Goal: Answer question/provide support: Share knowledge or assist other users

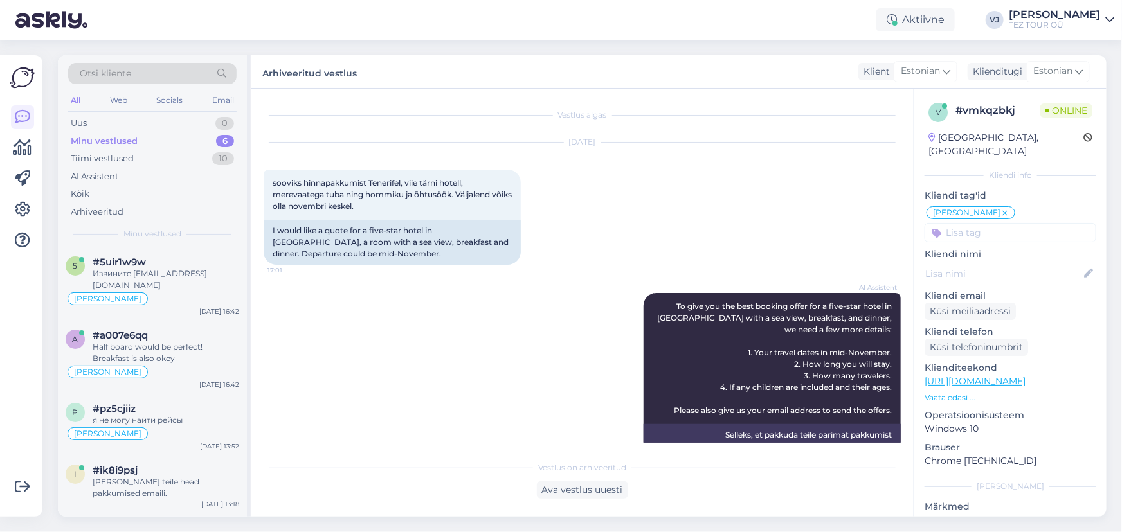
scroll to position [484, 0]
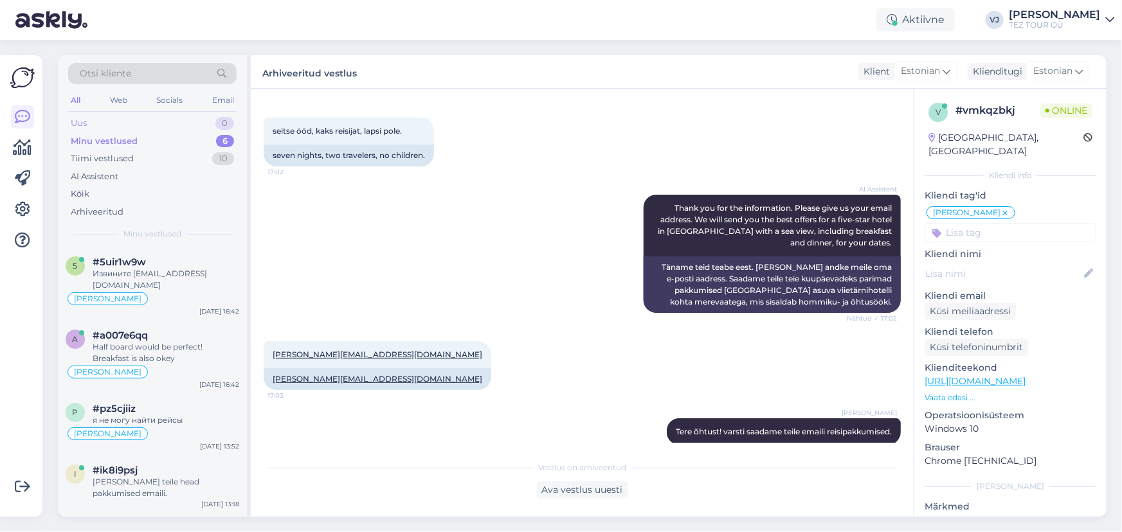
click at [191, 122] on div "Uus 0" at bounding box center [152, 123] width 168 height 18
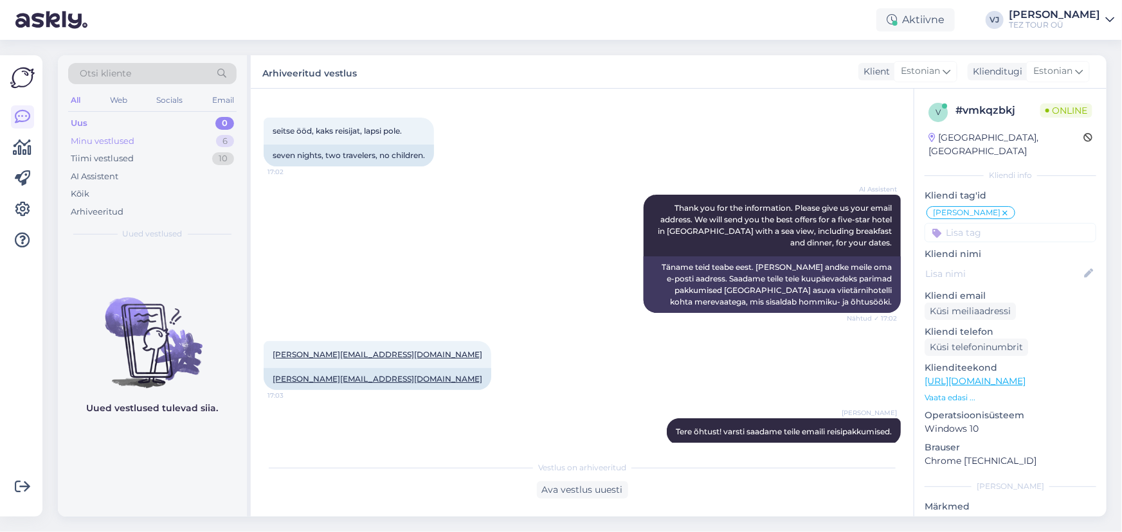
click at [182, 148] on div "Minu vestlused 6" at bounding box center [152, 141] width 168 height 18
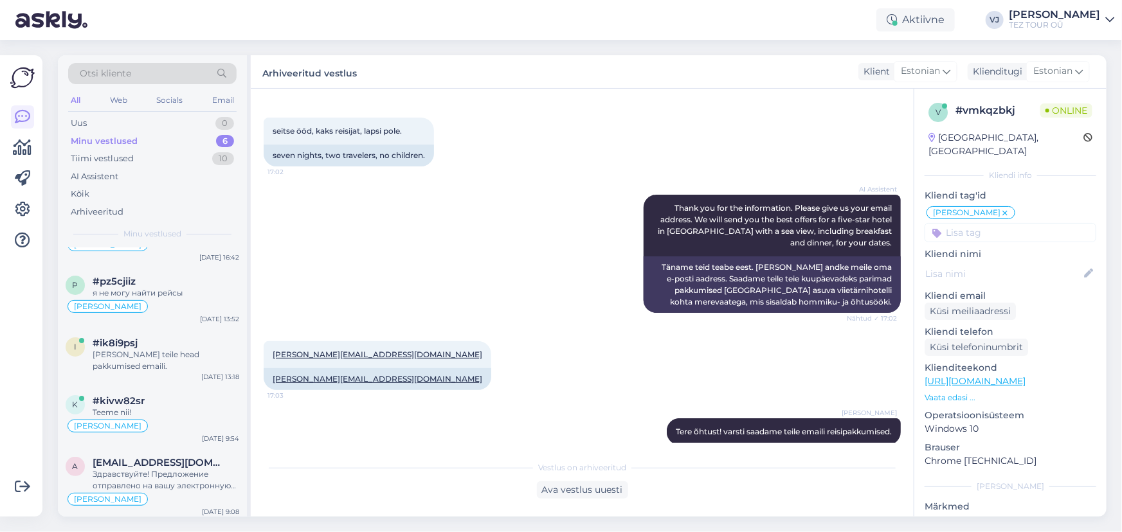
scroll to position [130, 0]
click at [174, 336] on div "#ik8i9psj" at bounding box center [166, 341] width 147 height 12
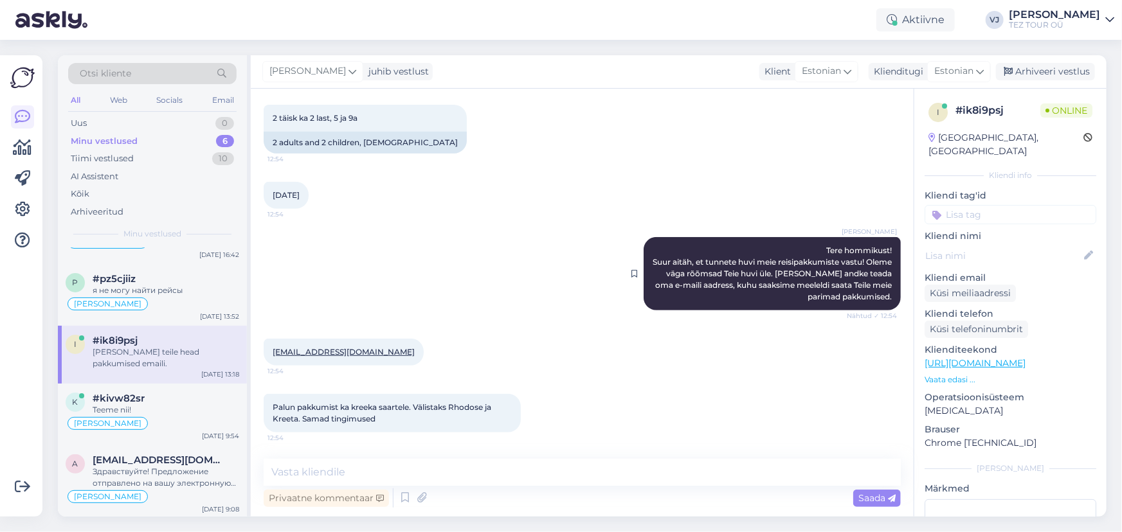
scroll to position [300, 0]
click at [986, 205] on input at bounding box center [1011, 214] width 172 height 19
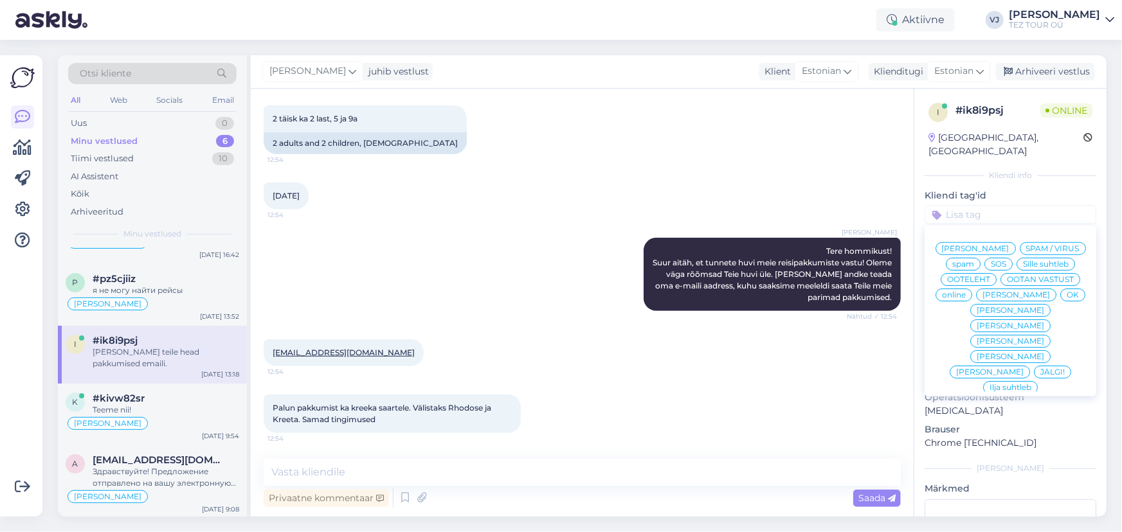
click at [989, 245] on span "Vladimir Suhtleb" at bounding box center [976, 249] width 68 height 8
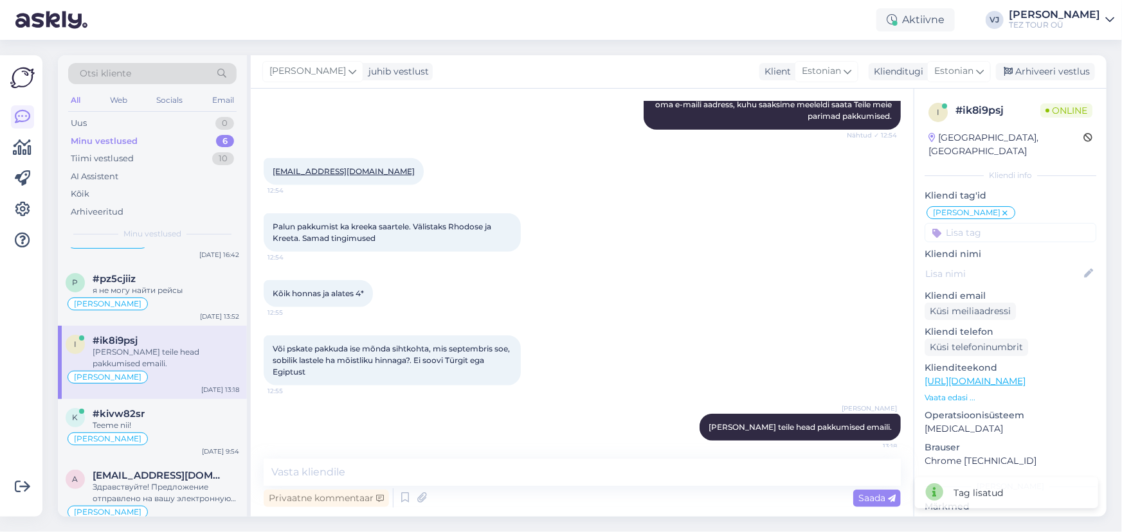
scroll to position [488, 0]
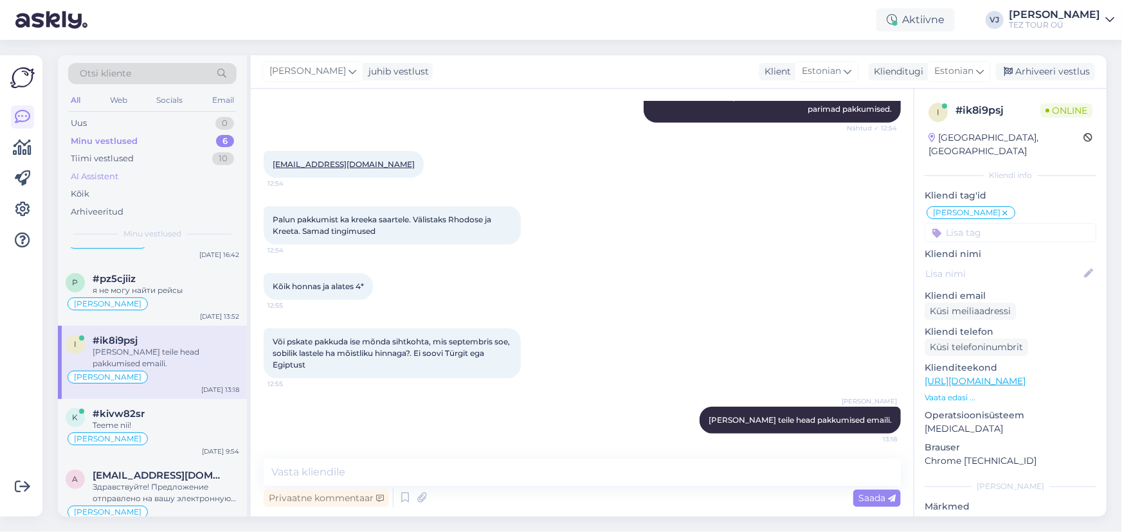
click at [146, 172] on div "AI Assistent" at bounding box center [152, 177] width 168 height 18
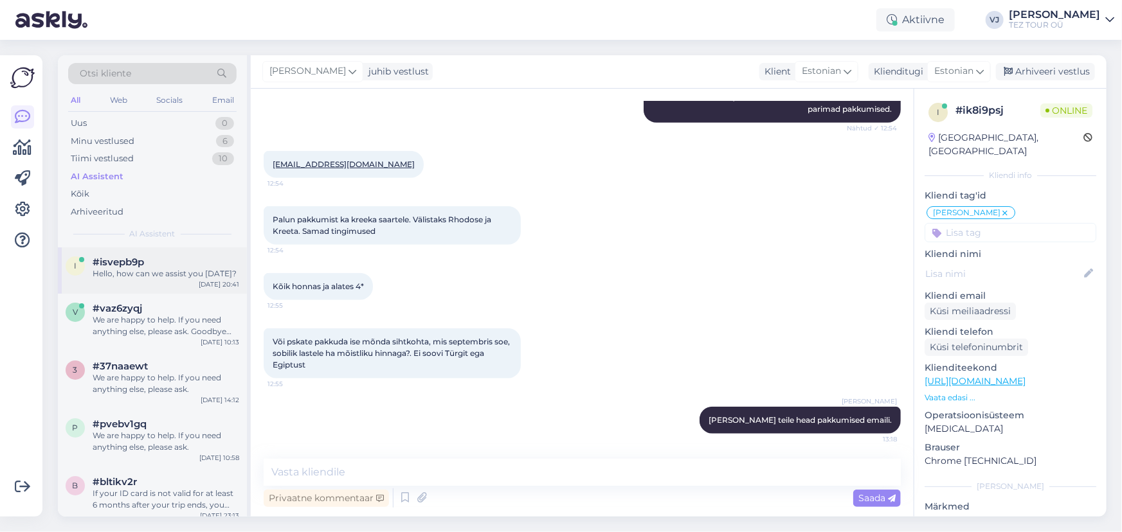
click at [161, 285] on div "i #isvepb9p Hello, how can we assist you today? Sep 30 20:41" at bounding box center [152, 271] width 189 height 46
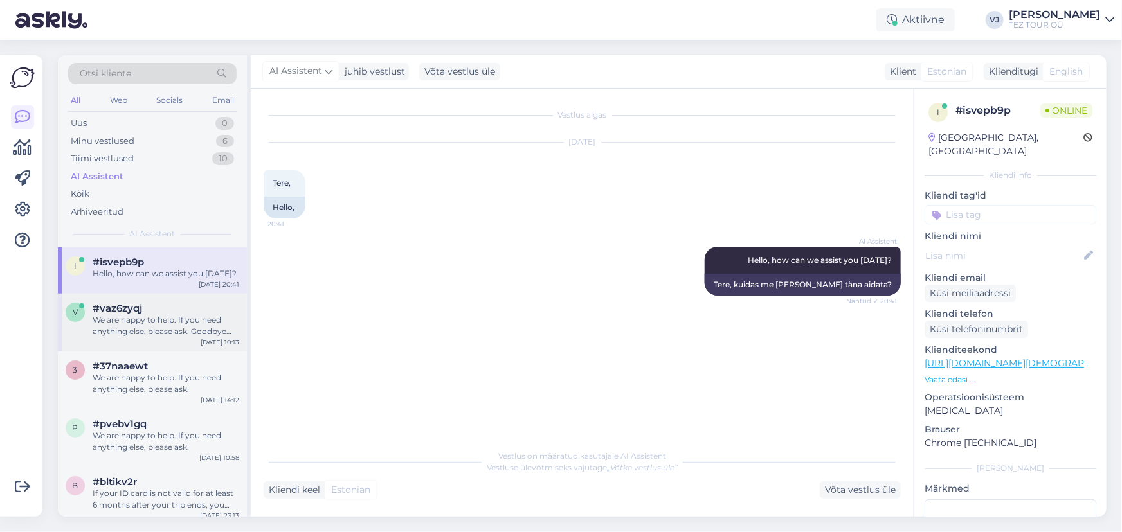
click at [167, 323] on div "We are happy to help. If you need anything else, please ask. Goodbye and have a…" at bounding box center [166, 325] width 147 height 23
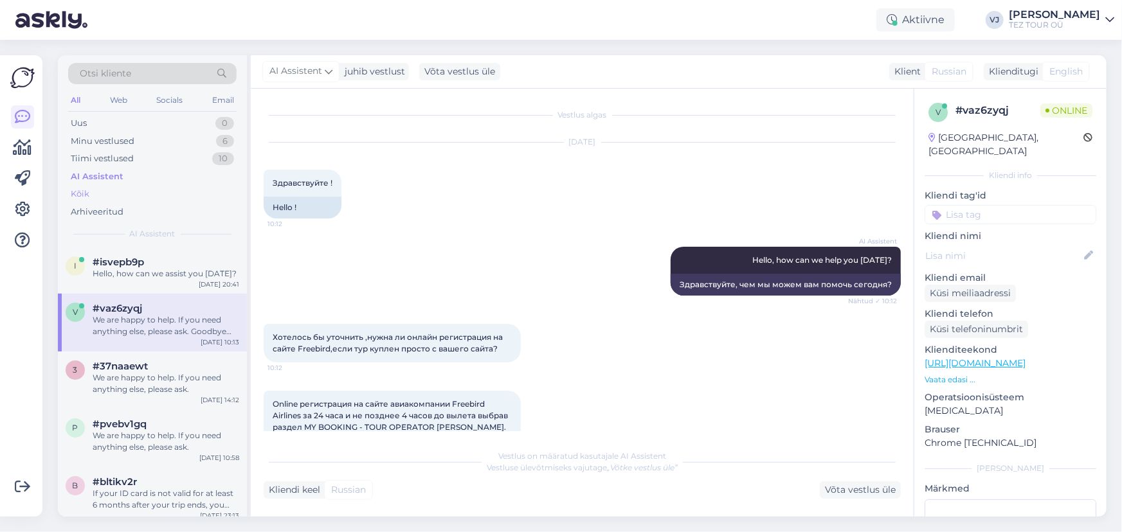
click at [93, 191] on div "Kõik" at bounding box center [152, 194] width 168 height 18
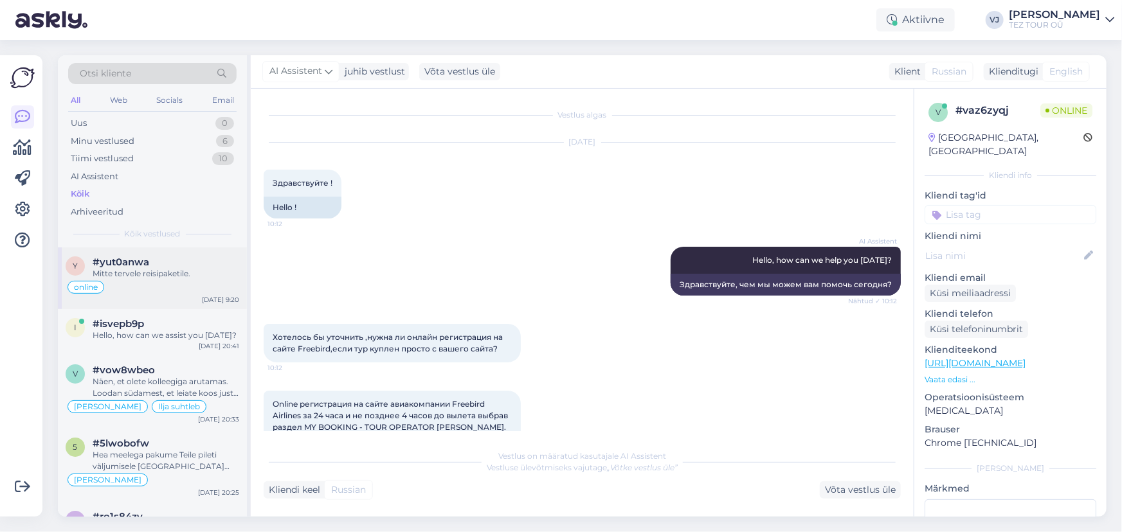
click at [193, 269] on div "Mitte tervele reisipaketile." at bounding box center [166, 274] width 147 height 12
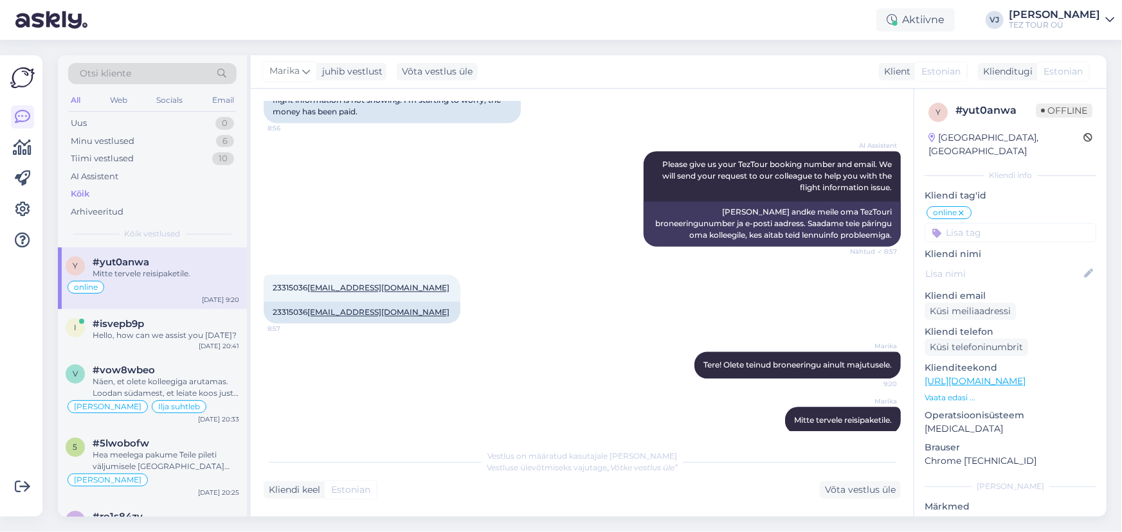
scroll to position [1335, 0]
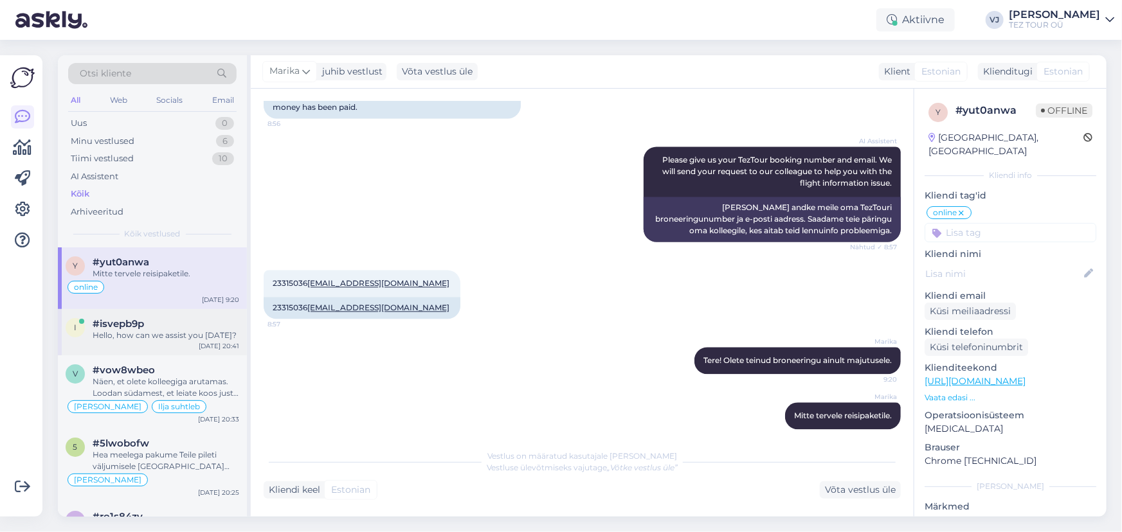
click at [191, 327] on div "#isvepb9p" at bounding box center [166, 324] width 147 height 12
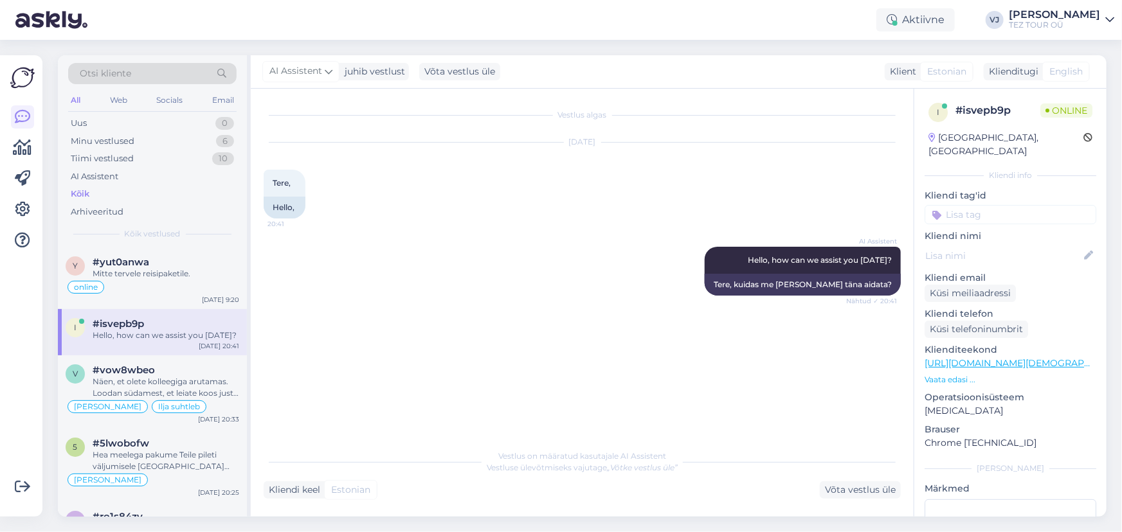
scroll to position [0, 0]
click at [174, 393] on div "Näen, et olete kolleegiga arutamas. Loodan südamest, et leiate koos just teile …" at bounding box center [166, 387] width 147 height 23
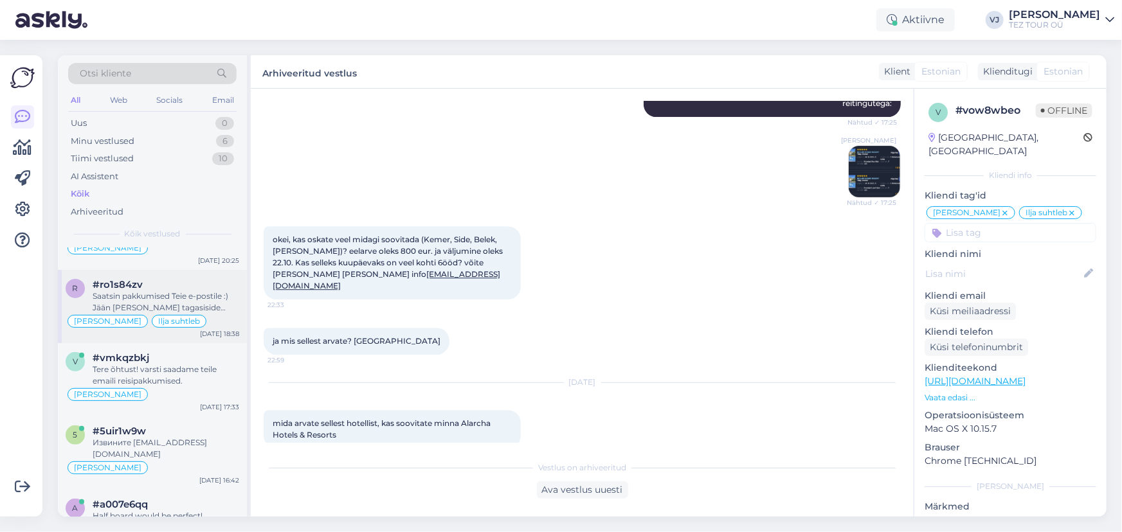
scroll to position [233, 0]
click at [174, 286] on div "#ro1s84zv" at bounding box center [166, 284] width 147 height 12
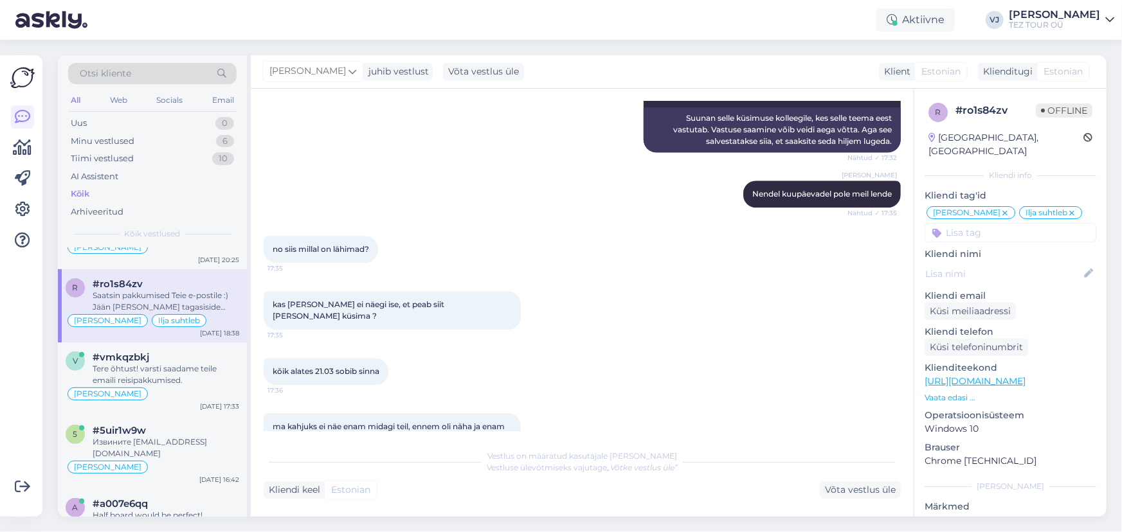
scroll to position [1777, 0]
click at [118, 140] on div "Minu vestlused" at bounding box center [103, 141] width 64 height 13
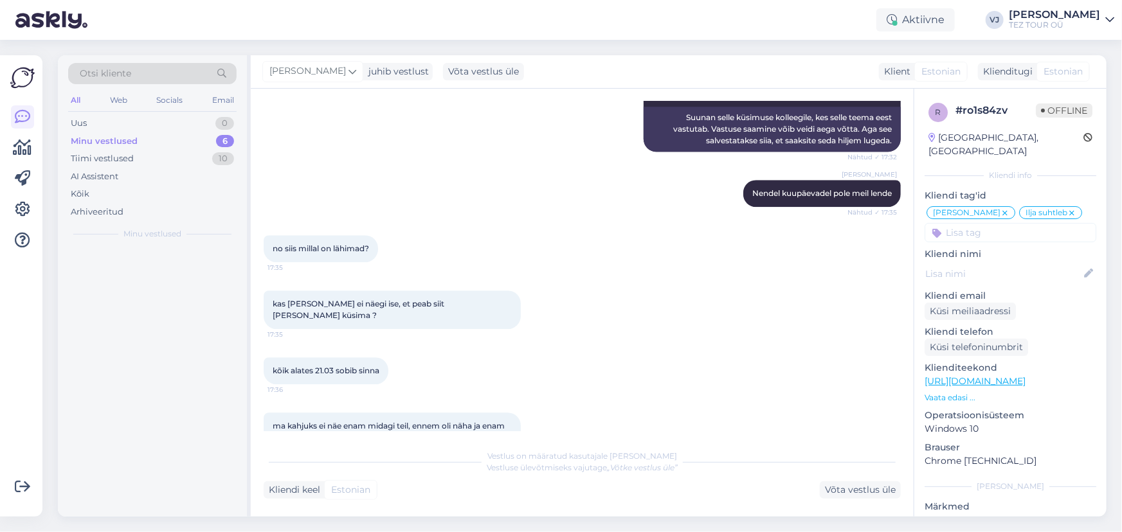
scroll to position [0, 0]
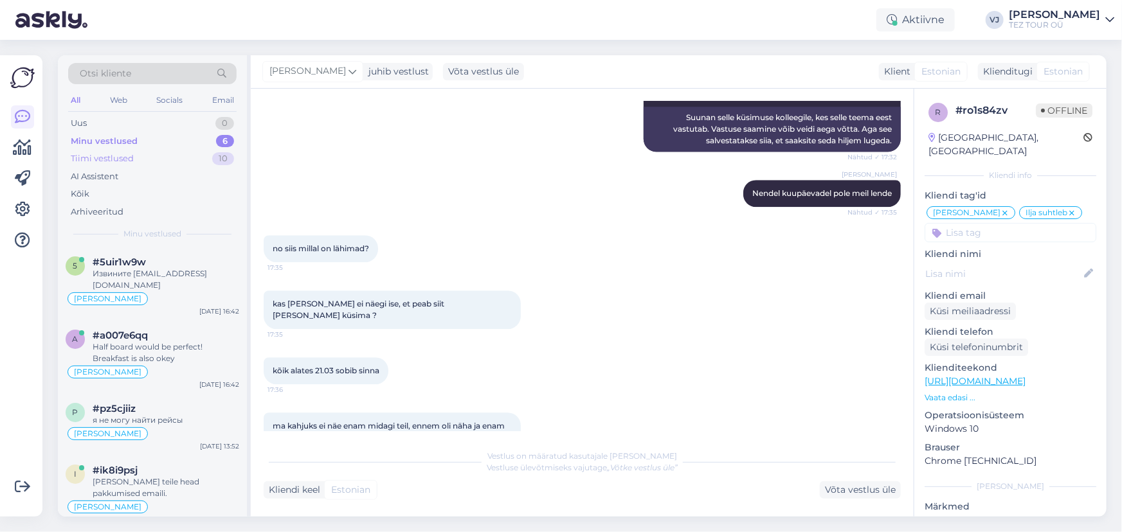
click at [134, 159] on div "Tiimi vestlused 10" at bounding box center [152, 159] width 168 height 18
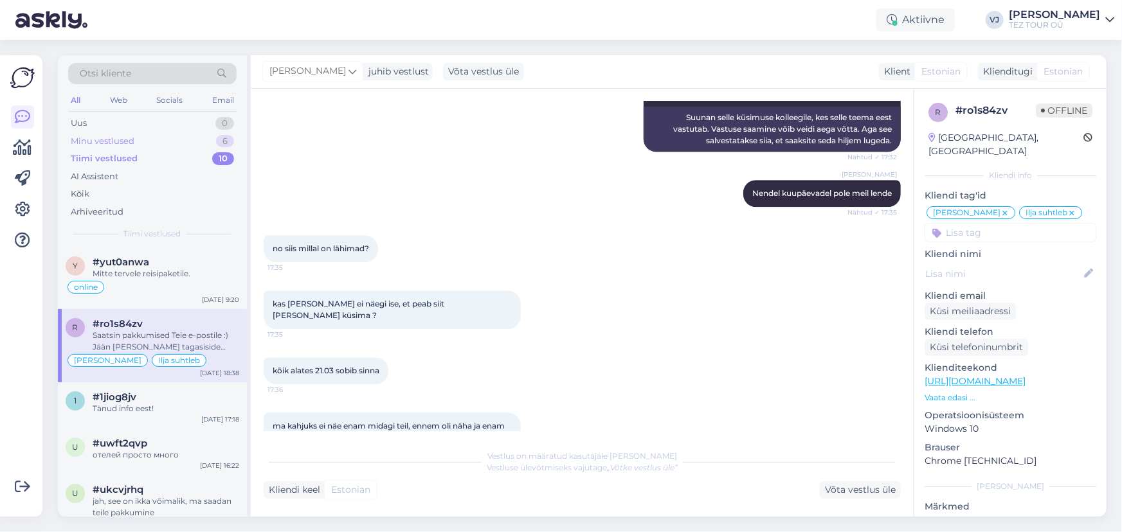
click at [169, 141] on div "Minu vestlused 6" at bounding box center [152, 141] width 168 height 18
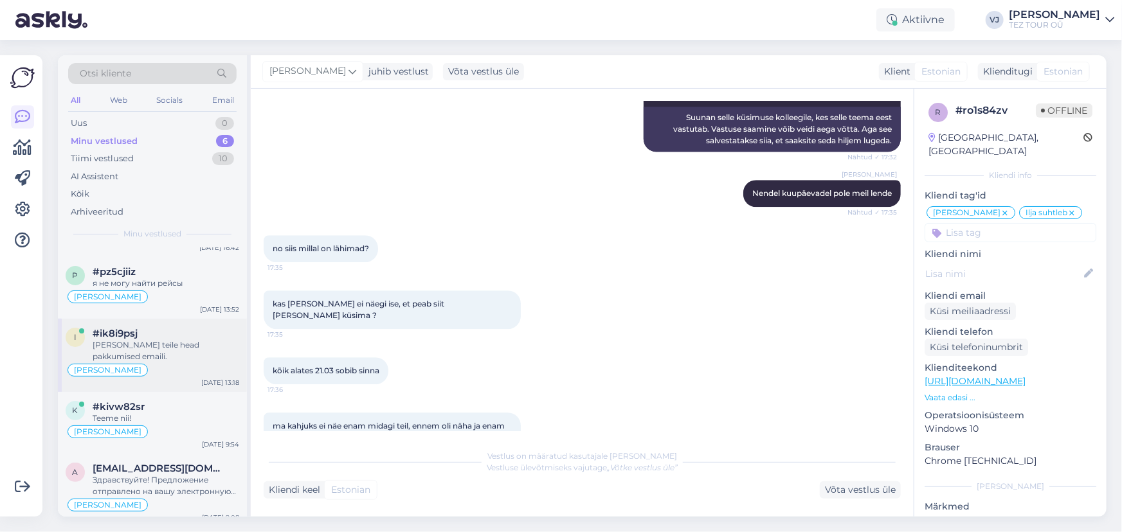
scroll to position [145, 0]
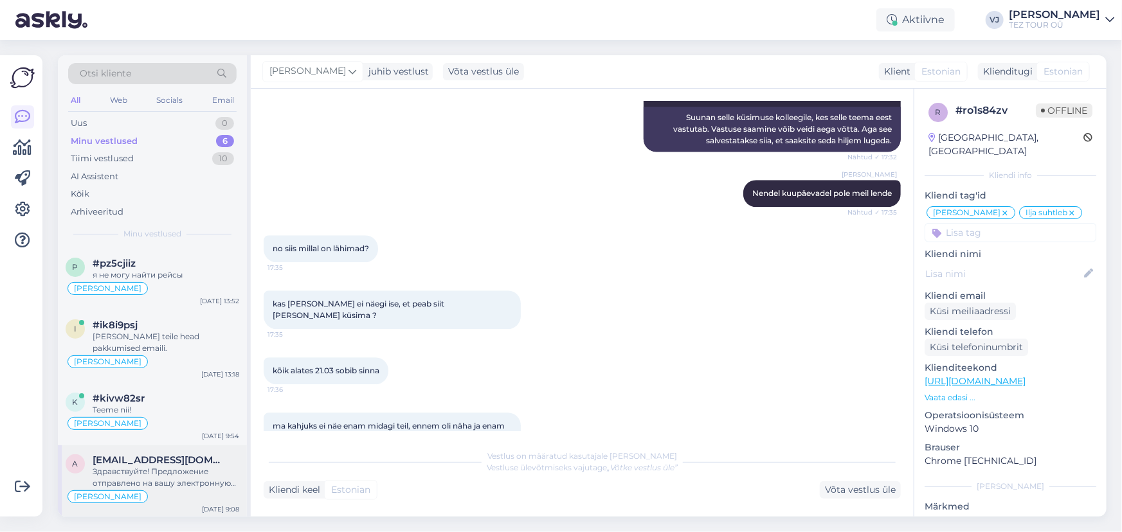
click at [156, 463] on span "annatsoi@hotmail.com" at bounding box center [160, 461] width 134 height 12
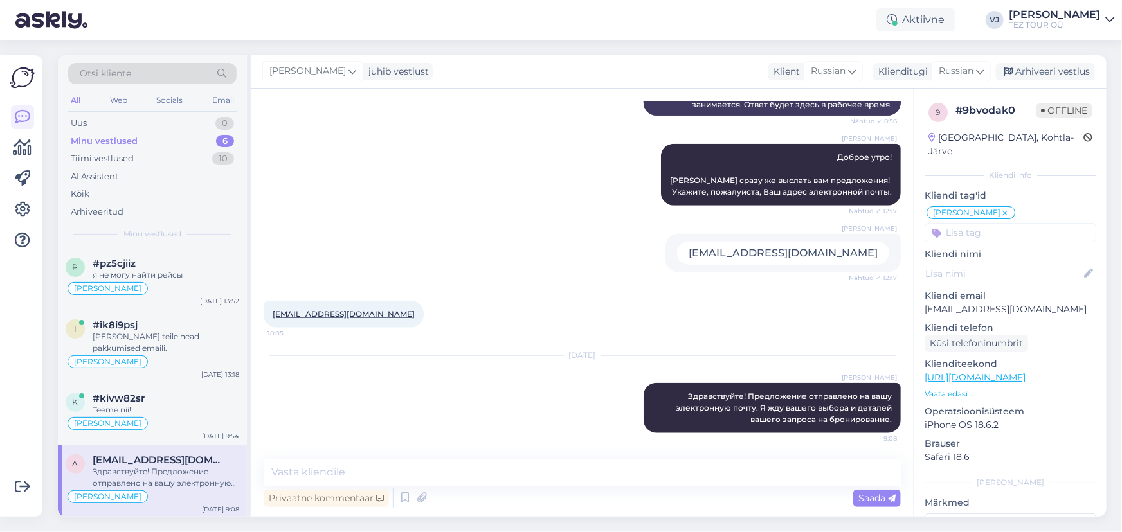
scroll to position [580, 0]
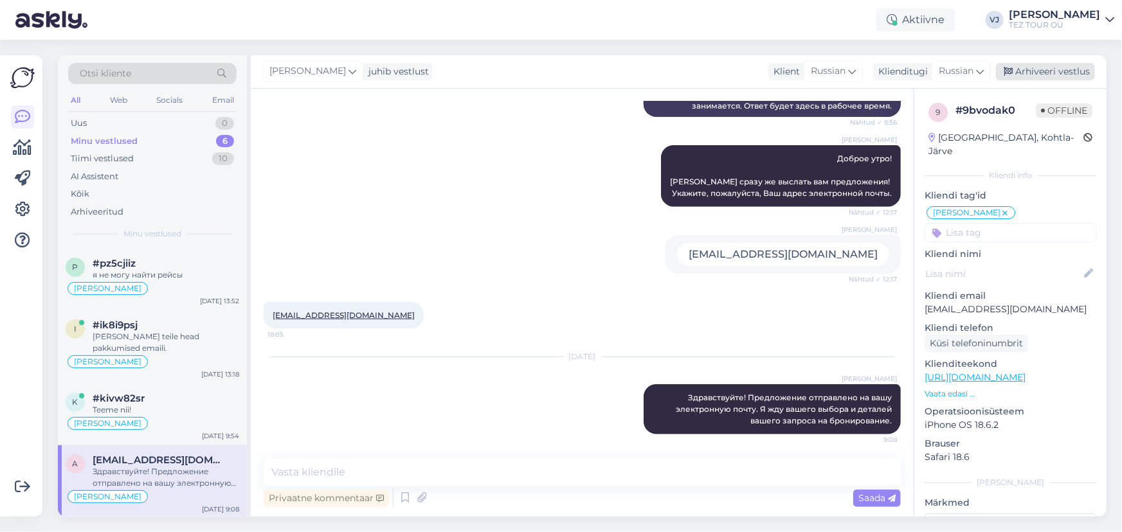
click at [1064, 77] on div "Arhiveeri vestlus" at bounding box center [1045, 71] width 99 height 17
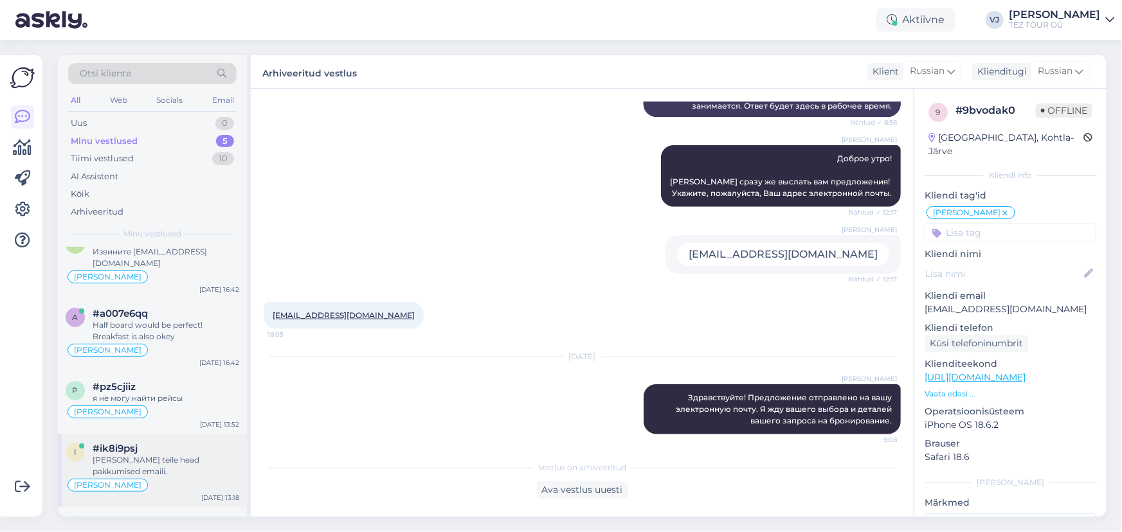
scroll to position [72, 0]
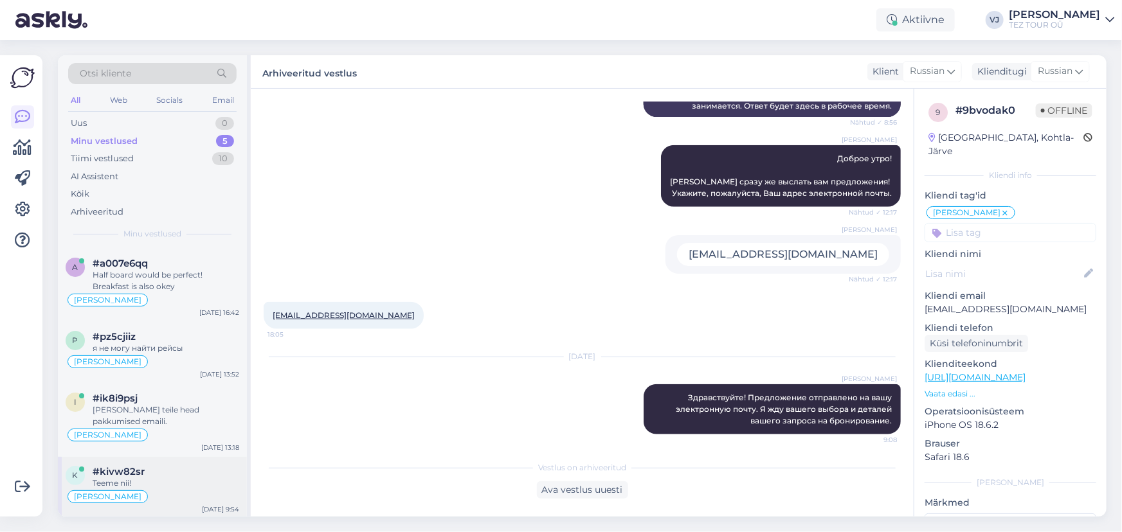
click at [174, 478] on div "Teeme nii!" at bounding box center [166, 484] width 147 height 12
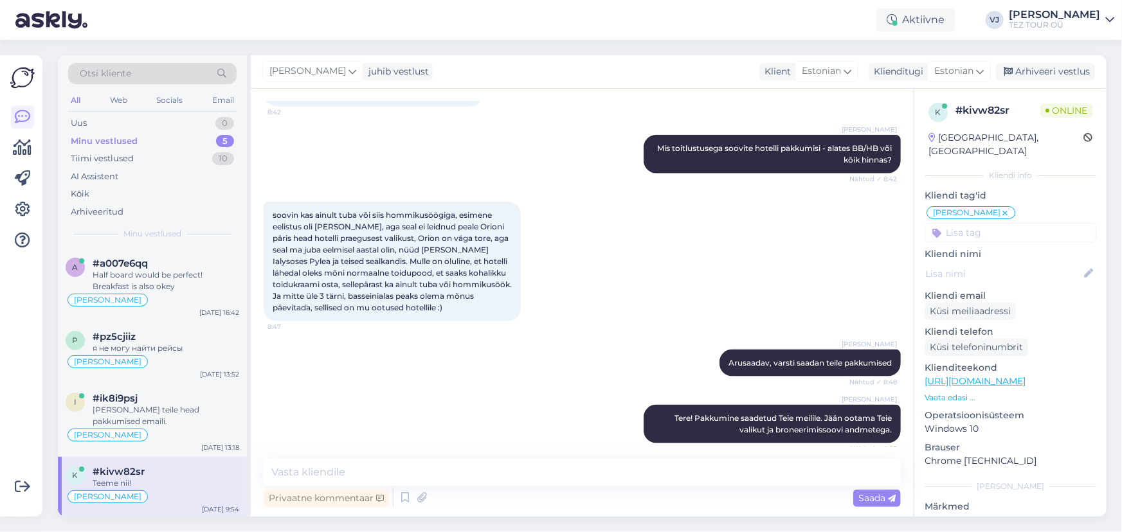
scroll to position [797, 0]
click at [1065, 80] on div "Arhiveeri vestlus" at bounding box center [1045, 71] width 99 height 17
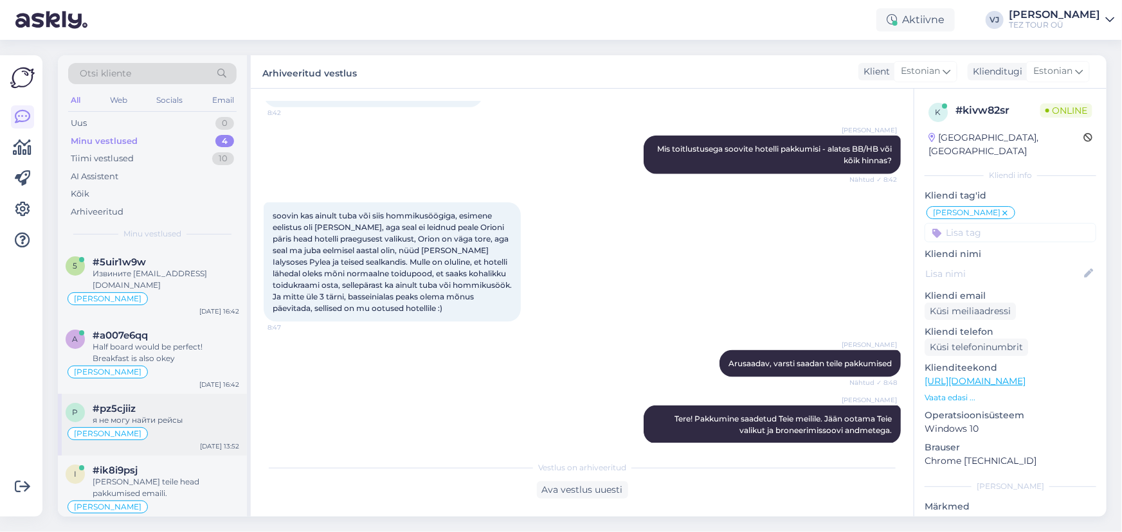
scroll to position [11, 0]
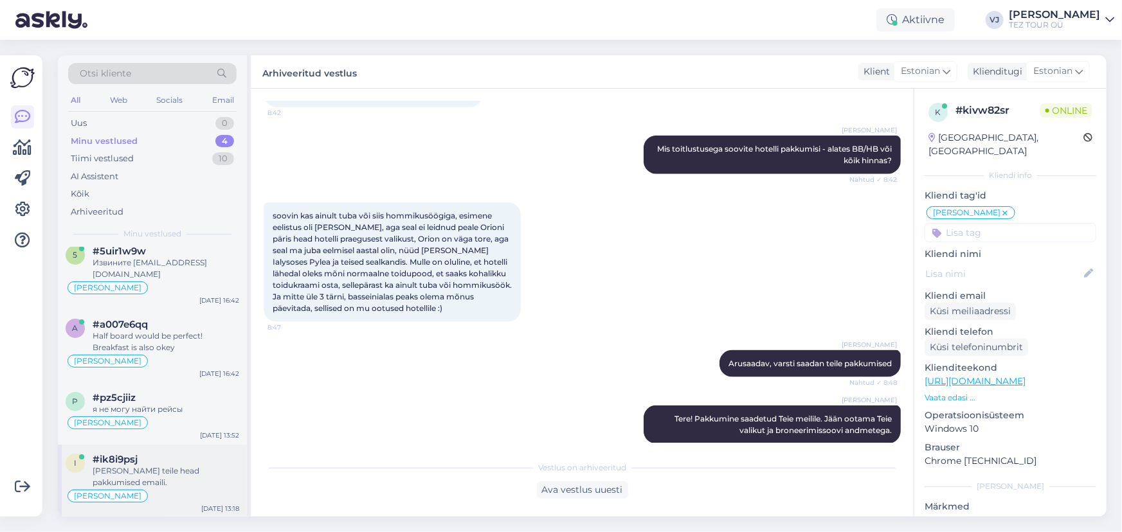
click at [129, 462] on span "#ik8i9psj" at bounding box center [115, 460] width 45 height 12
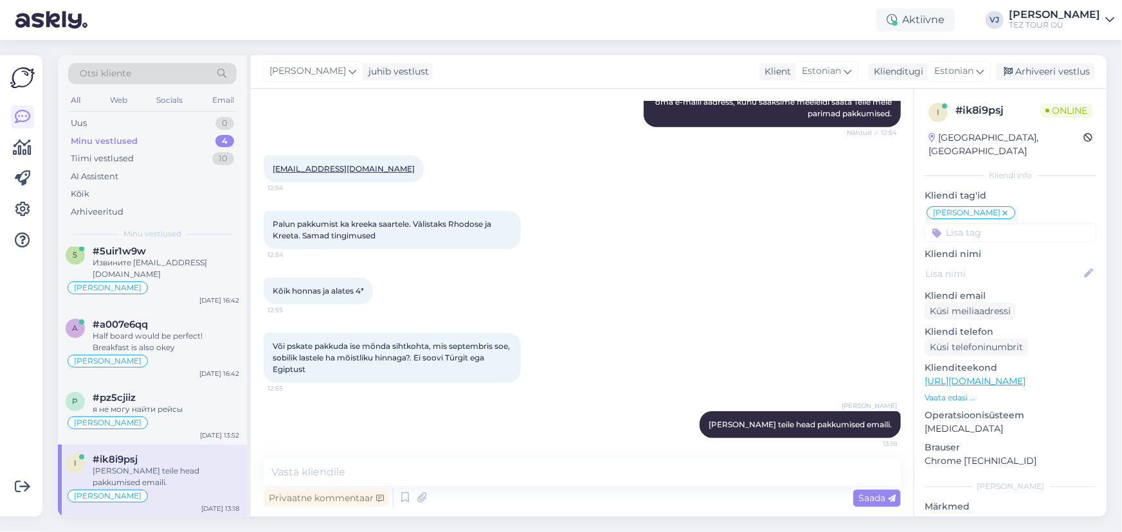
scroll to position [488, 0]
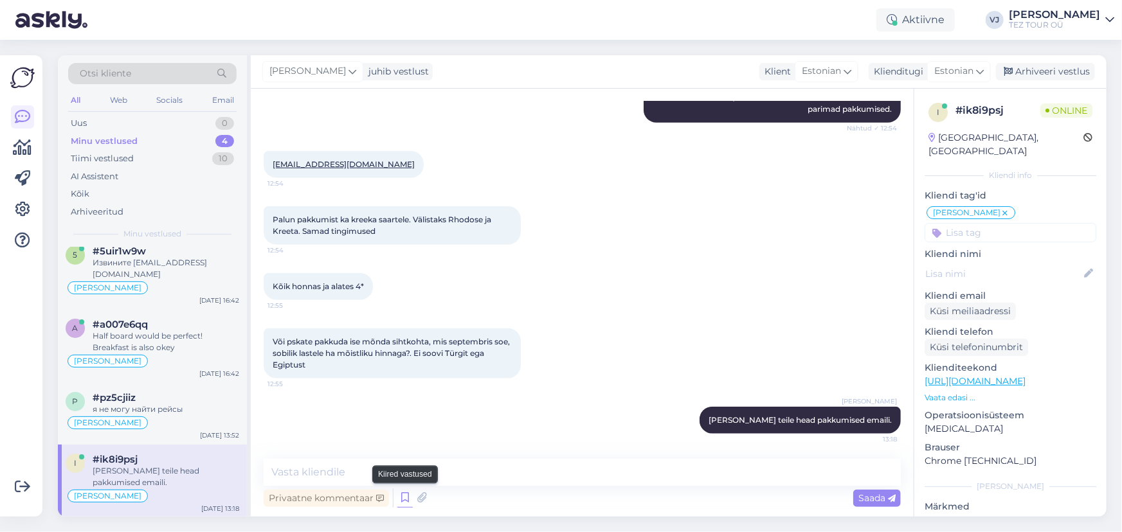
click at [402, 501] on icon at bounding box center [404, 498] width 15 height 19
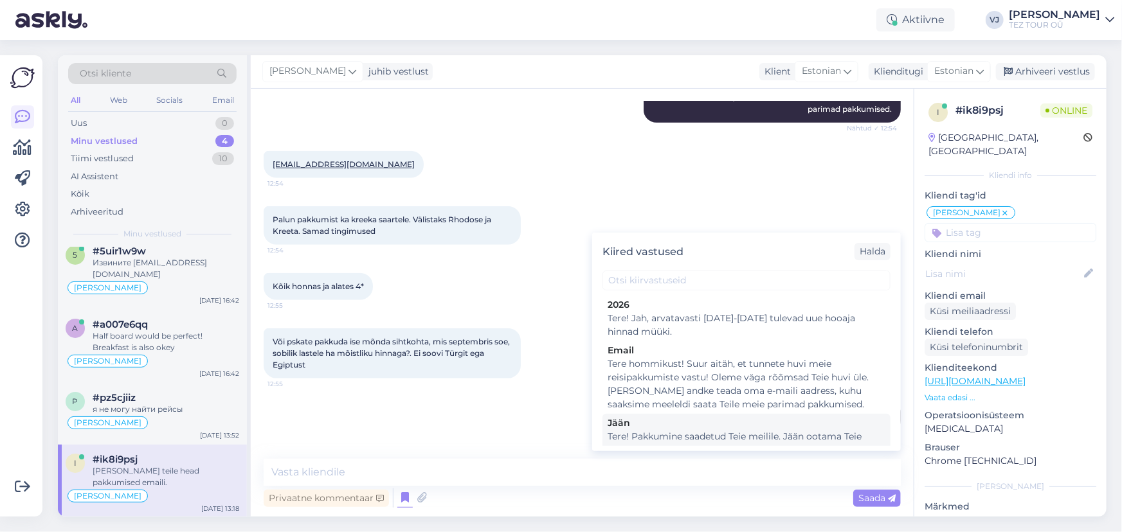
click at [662, 436] on div "Tere! Pakkumine saadetud Teie meilile. Jään ootama Teie valikut ja broneerimiss…" at bounding box center [747, 443] width 278 height 27
type textarea "Tere! Pakkumine saadetud Teie meilile. Jään ootama Teie valikut ja broneerimiss…"
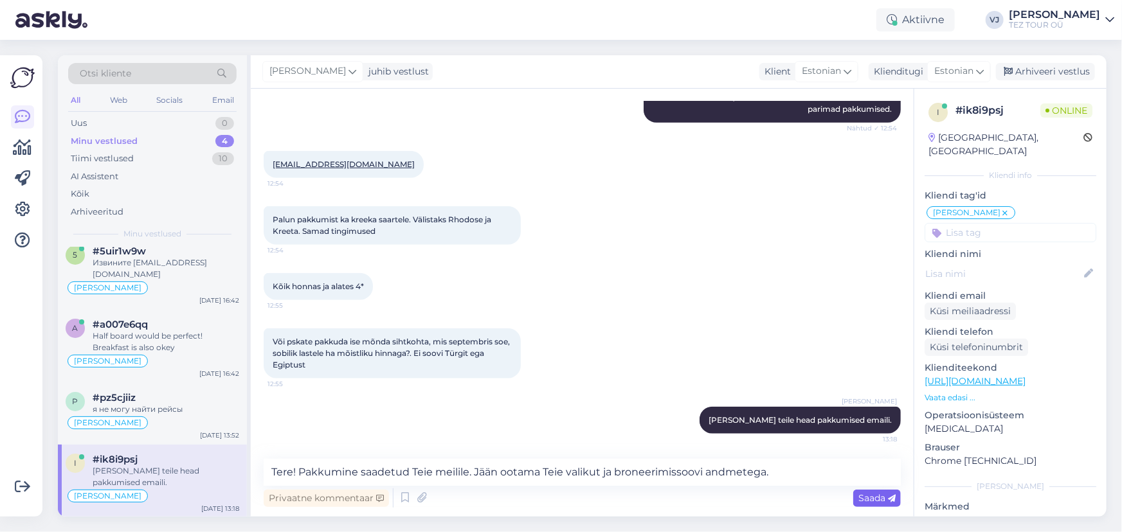
click at [871, 500] on span "Saada" at bounding box center [876, 498] width 37 height 12
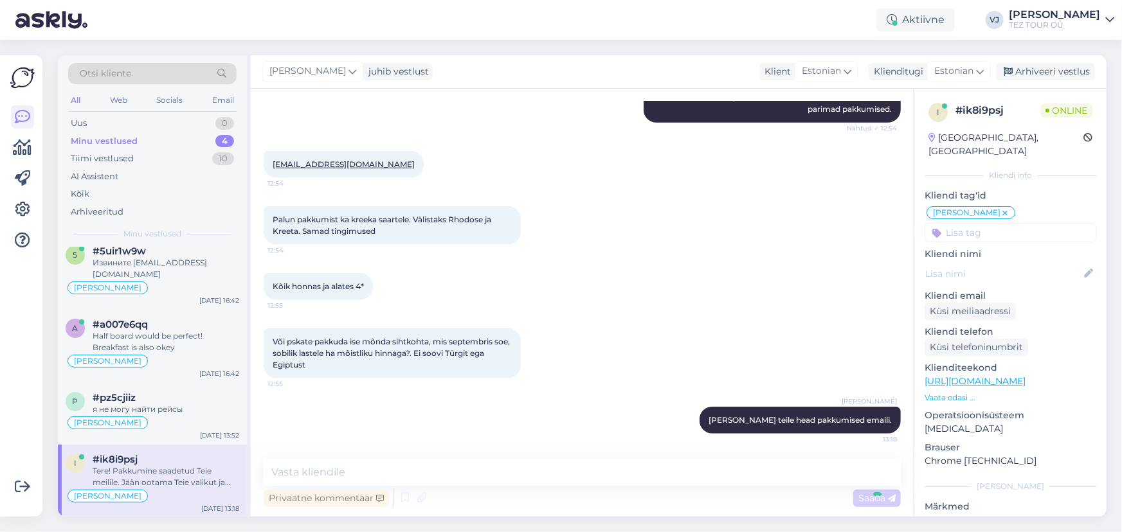
scroll to position [582, 0]
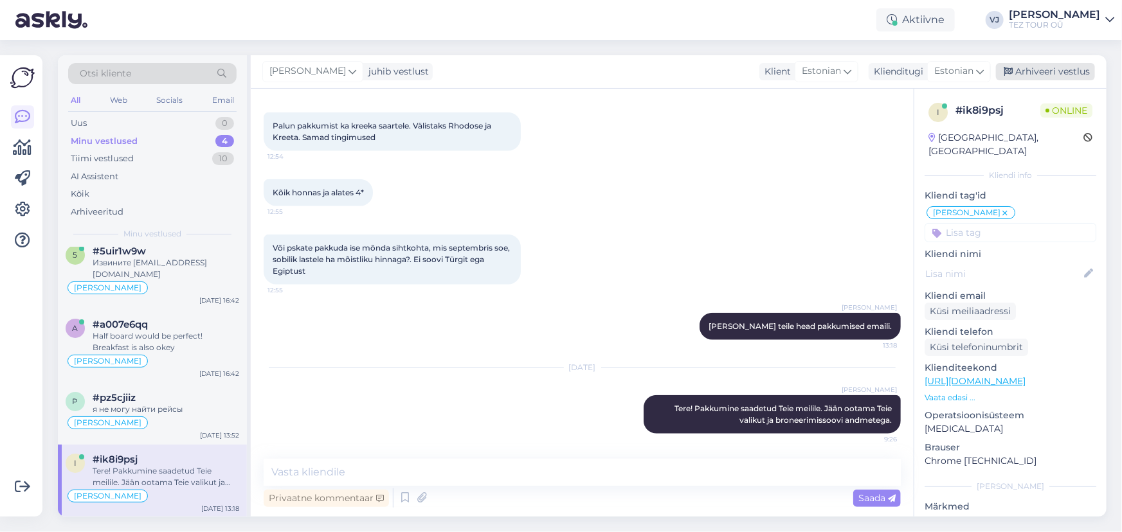
click at [1060, 64] on div "Arhiveeri vestlus" at bounding box center [1045, 71] width 99 height 17
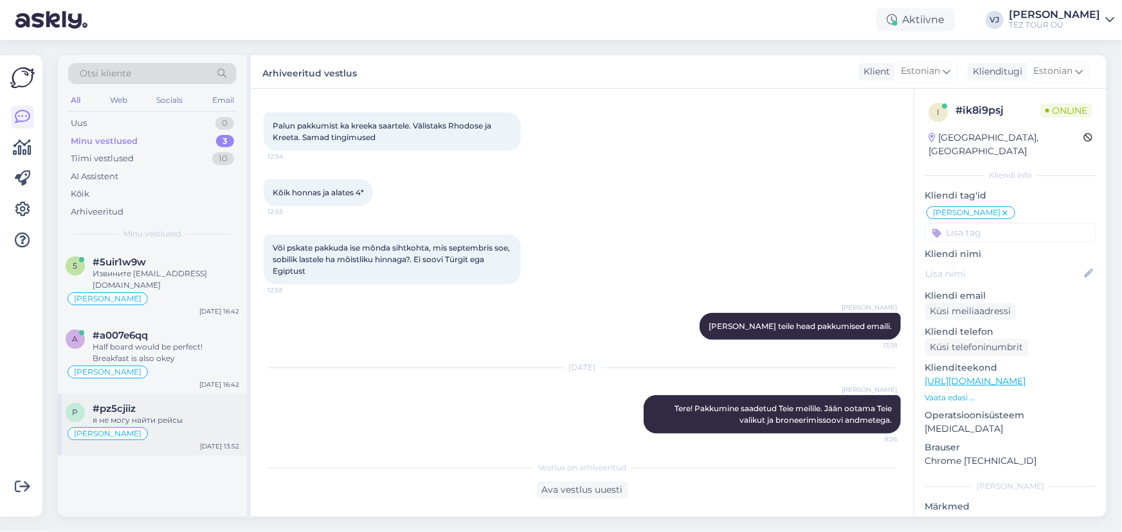
click at [207, 398] on div "p #pz5cjiiz я не могу найти рейсы Vladimir Suhtleb Sep 30 13:52" at bounding box center [152, 425] width 189 height 62
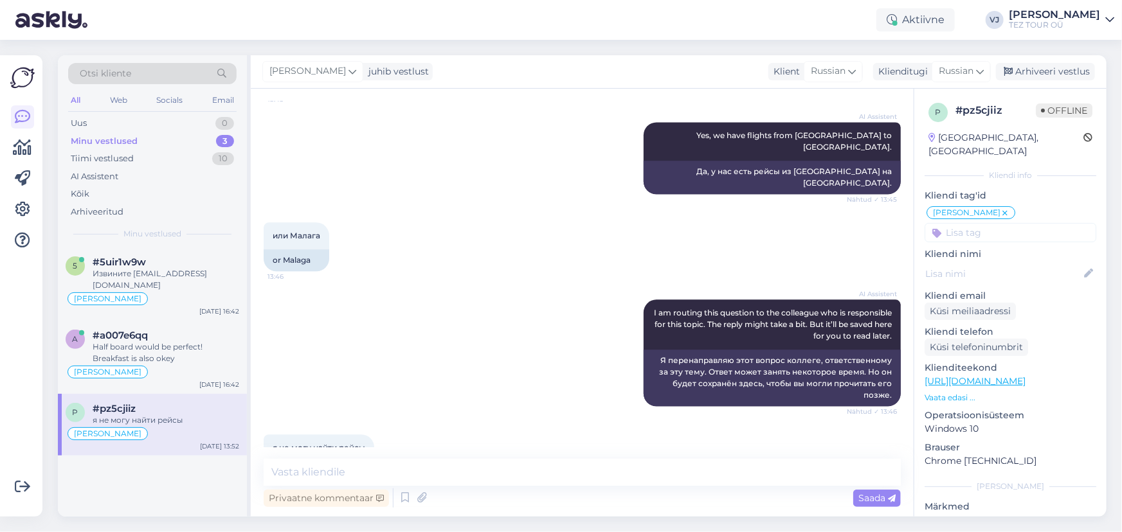
scroll to position [1494, 0]
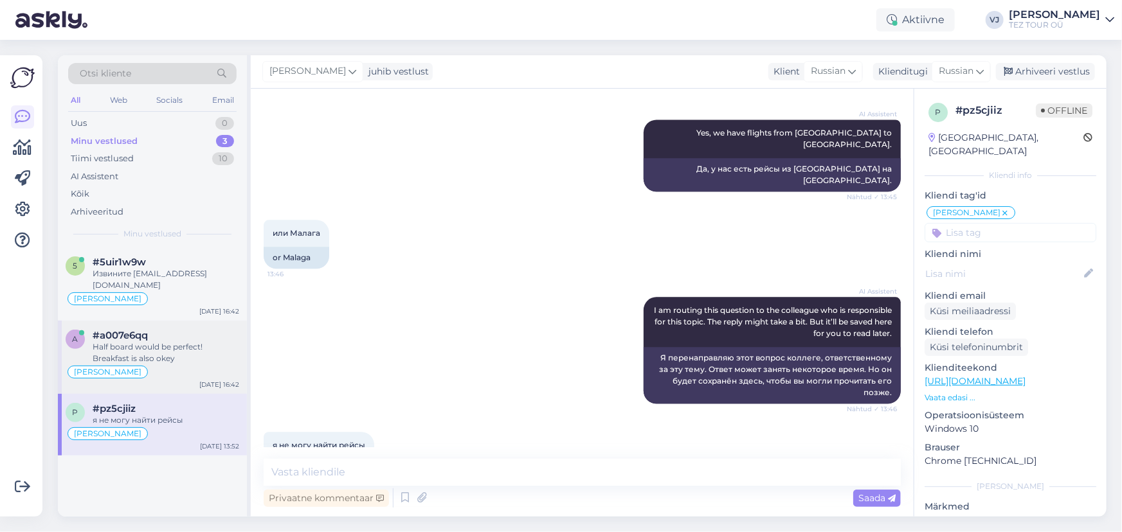
click at [157, 342] on div "Half board would be perfect! Breakfast is also okey" at bounding box center [166, 352] width 147 height 23
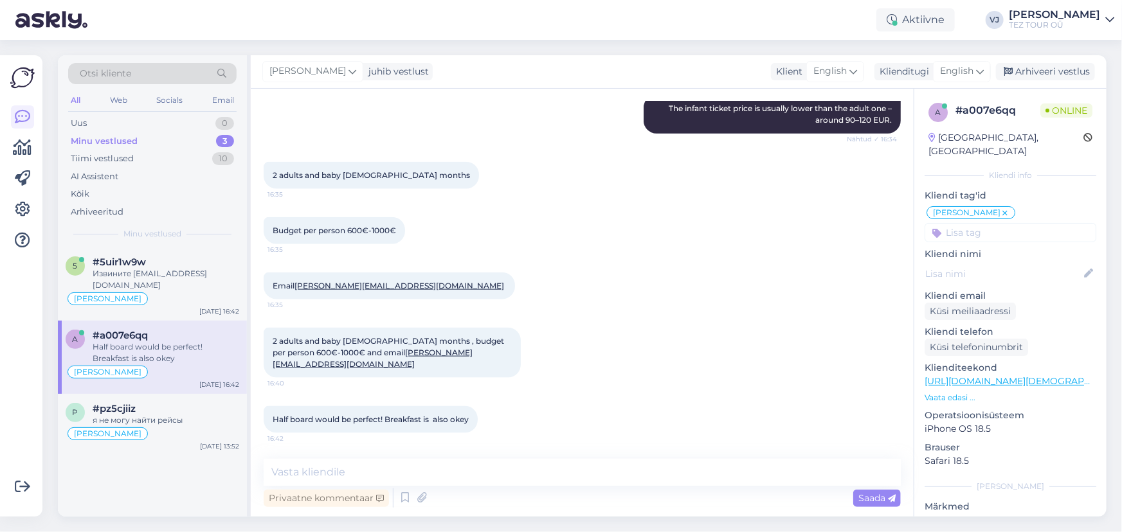
scroll to position [689, 0]
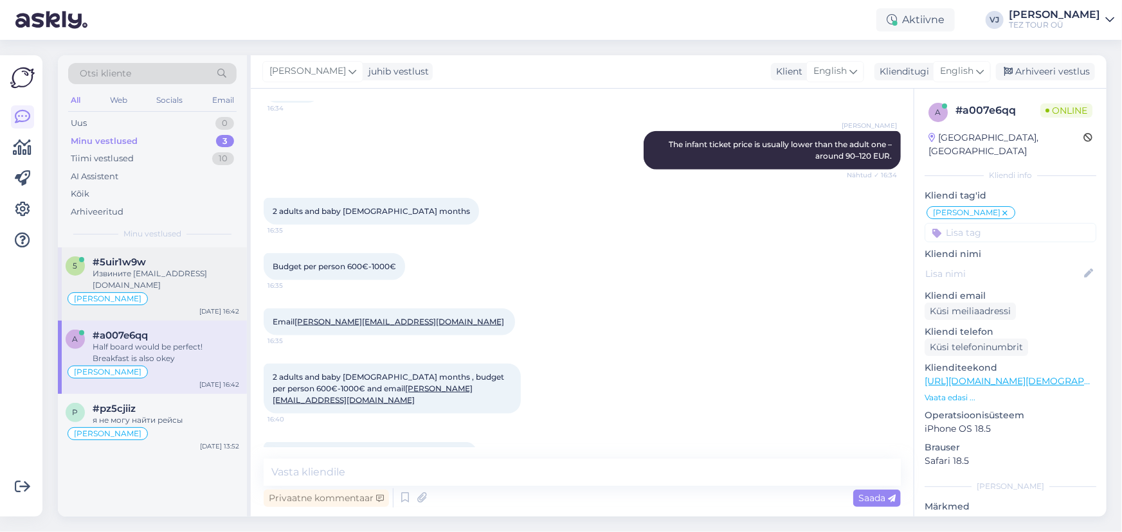
click at [147, 288] on div "Извините zaharovanrej747@gmail.com" at bounding box center [166, 279] width 147 height 23
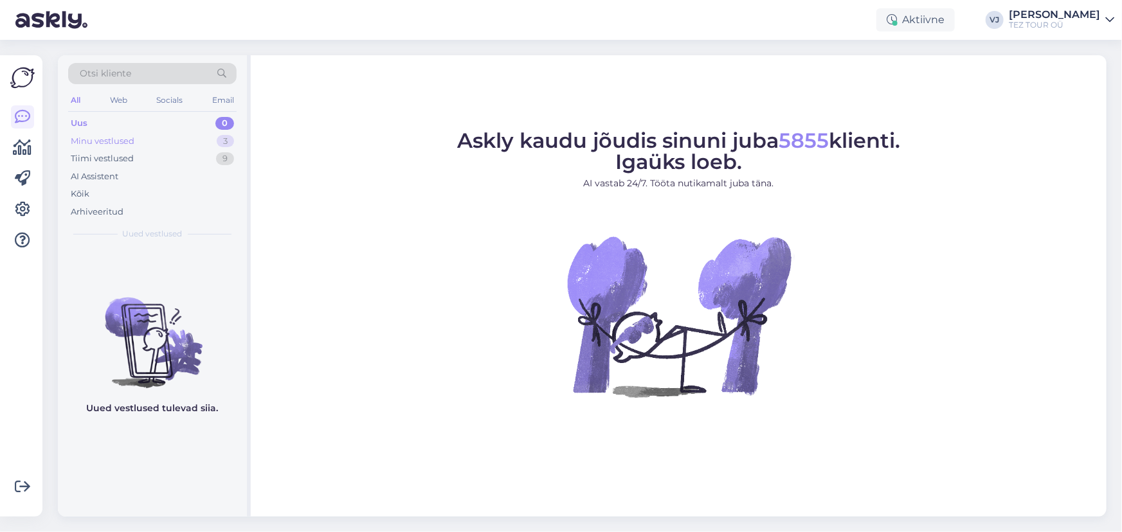
click at [183, 142] on div "Minu vestlused 3" at bounding box center [152, 141] width 168 height 18
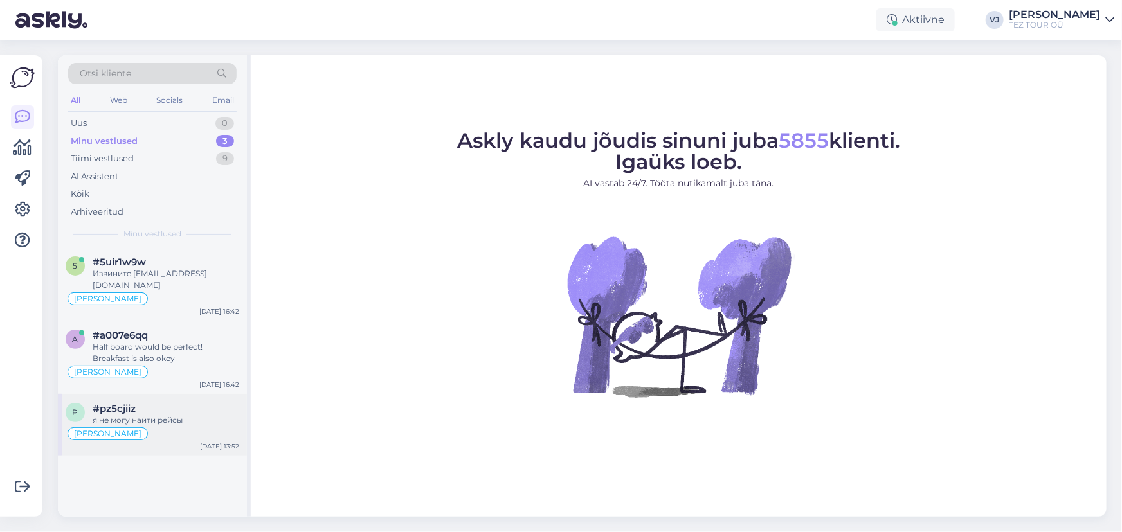
click at [160, 426] on div "Vladimir Suhtleb" at bounding box center [153, 433] width 174 height 15
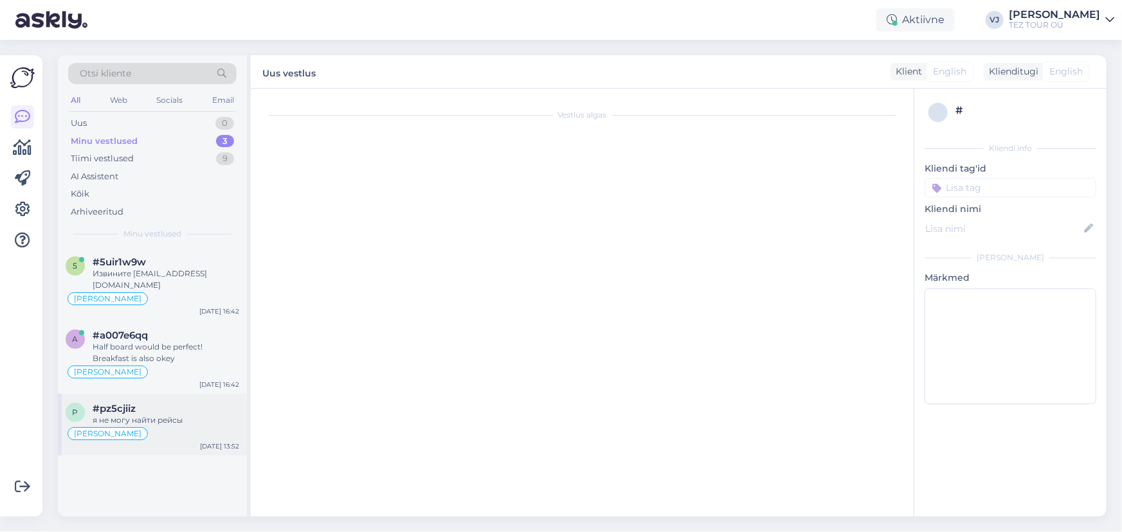
scroll to position [1494, 0]
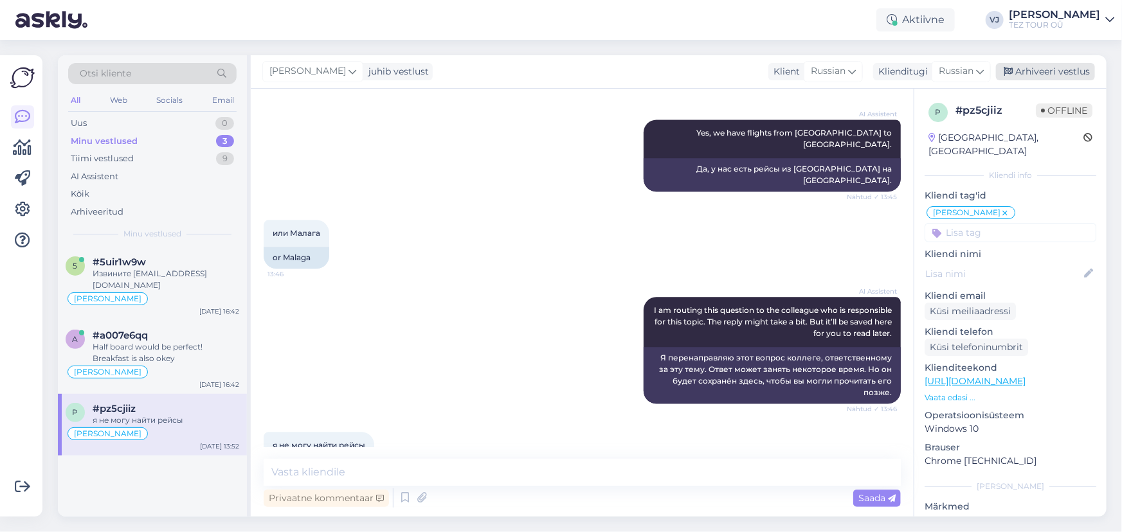
click at [1049, 64] on div "Arhiveeri vestlus" at bounding box center [1045, 71] width 99 height 17
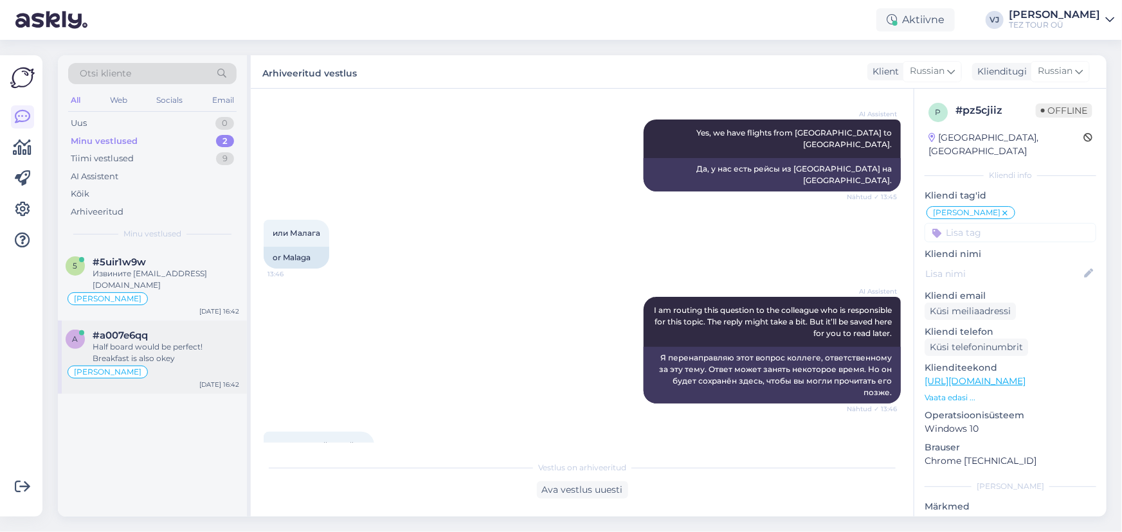
click at [171, 330] on div "#a007e6qq" at bounding box center [166, 336] width 147 height 12
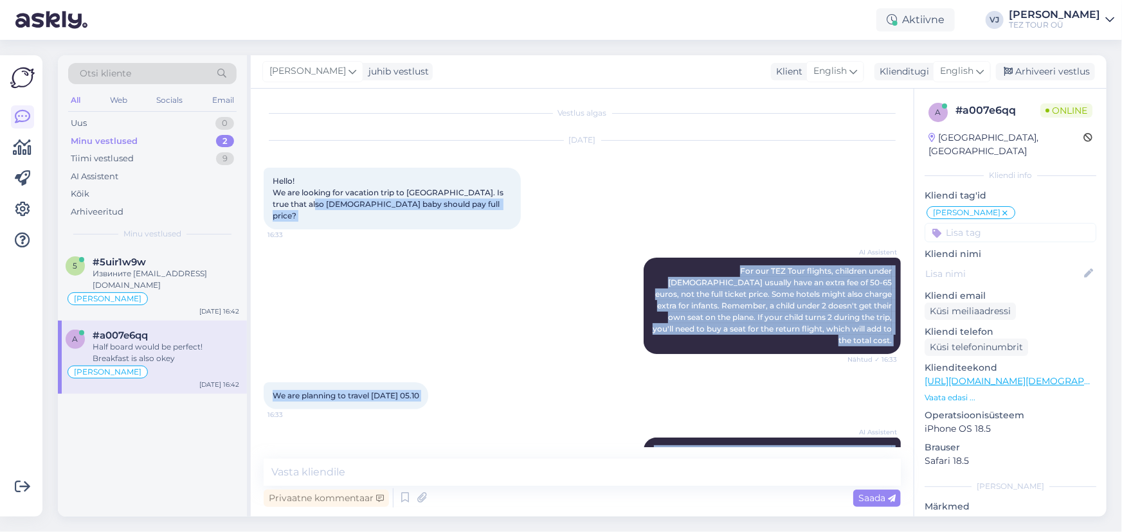
scroll to position [0, 0]
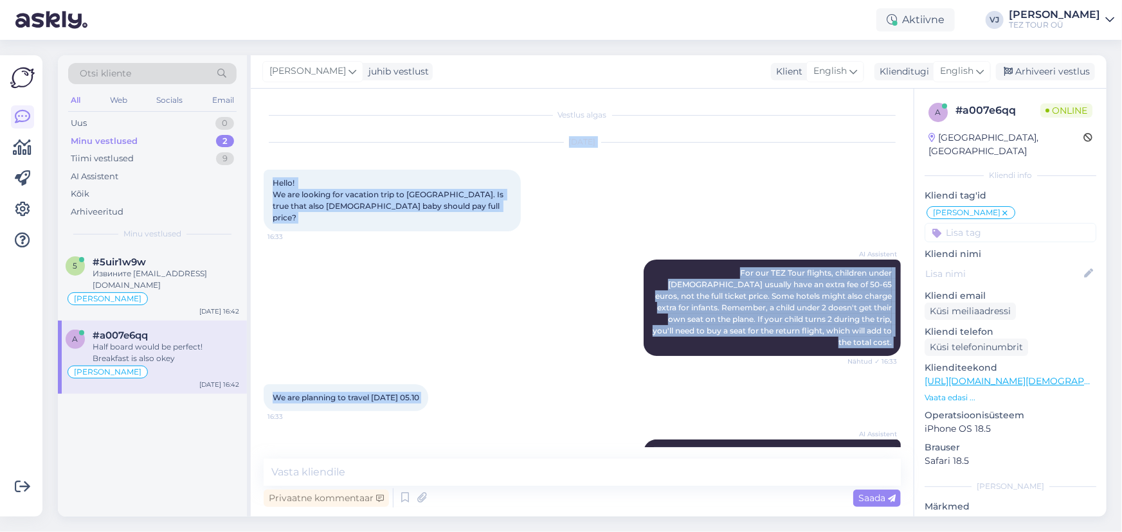
drag, startPoint x: 497, startPoint y: 418, endPoint x: 251, endPoint y: 129, distance: 379.9
click at [251, 129] on div "Vestlus algas Sep 30 2025 Hello! We are looking for vacation trip to Crete. Is …" at bounding box center [582, 303] width 663 height 428
copy div "Sep 30 2025 Hello! We are looking for vacation trip to Crete. Is true that also…"
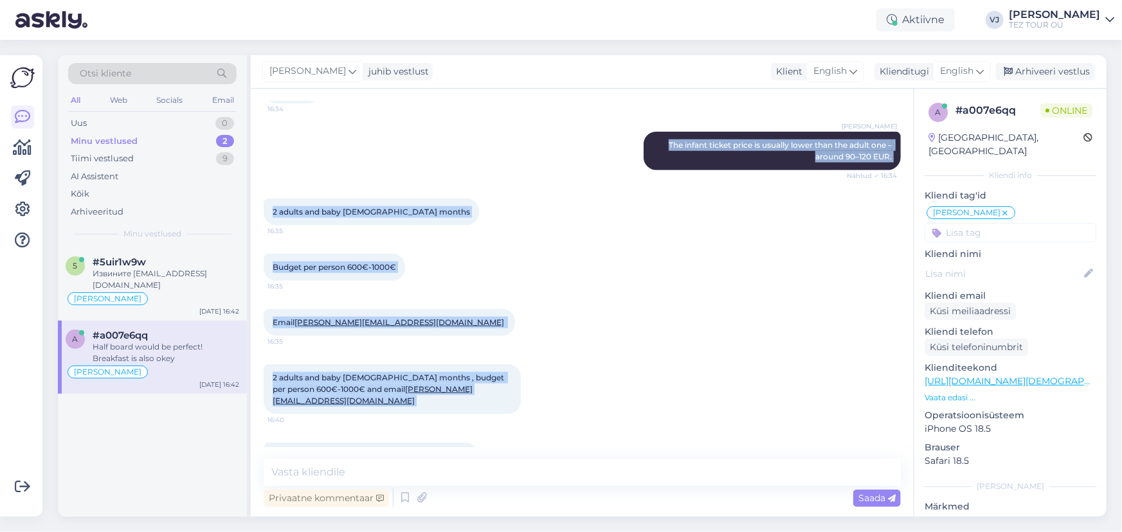
scroll to position [689, 0]
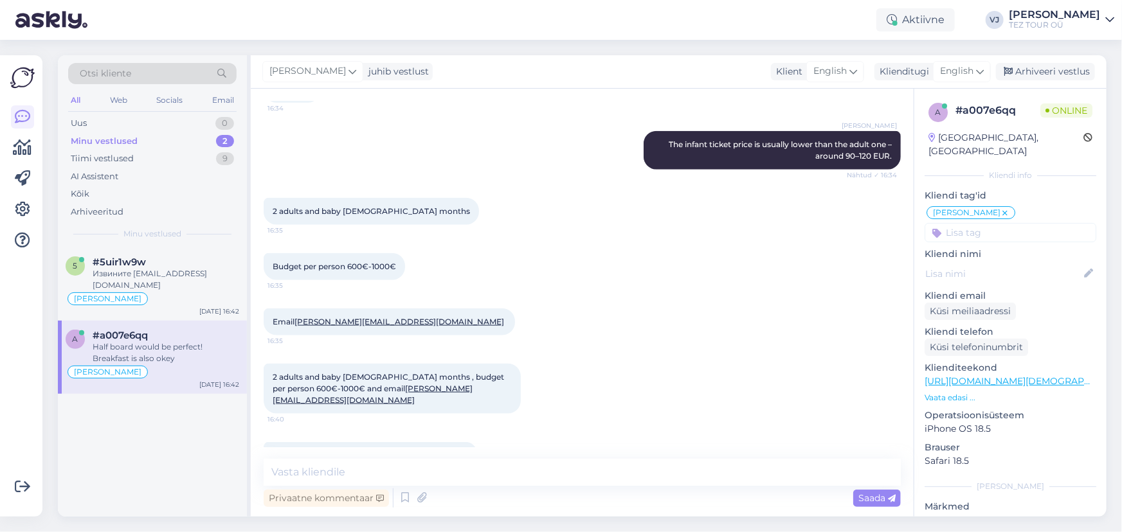
click at [395, 494] on div "Privaatne kommentaar Saada" at bounding box center [582, 498] width 637 height 24
click at [395, 498] on div "Privaatne kommentaar Saada" at bounding box center [582, 498] width 637 height 24
click at [397, 499] on icon at bounding box center [404, 498] width 15 height 19
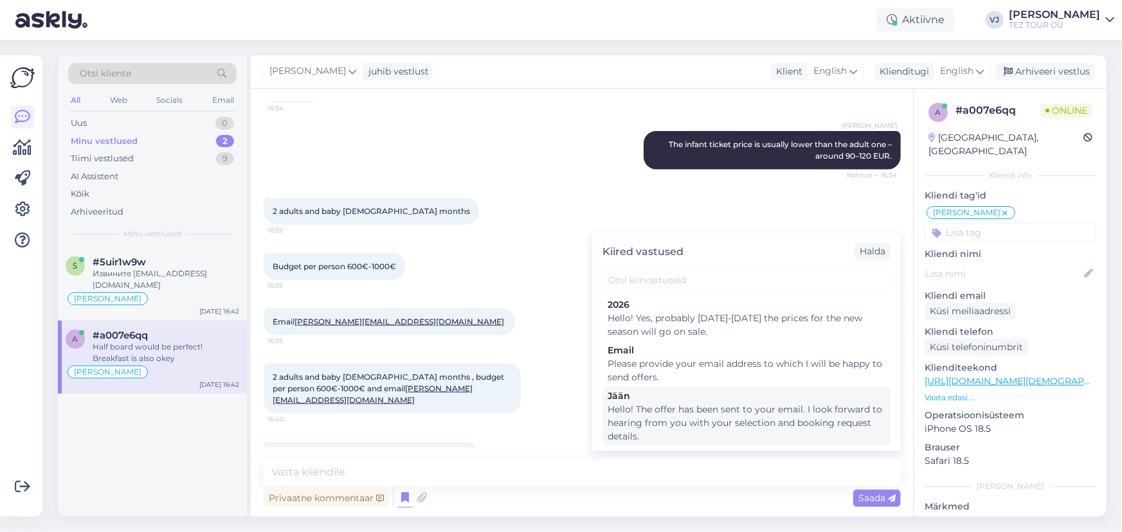
click at [741, 425] on div "Hello! The offer has been sent to your email. I look forward to hearing from yo…" at bounding box center [747, 423] width 278 height 41
type textarea "Hello! The offer has been sent to your email. I look forward to hearing from yo…"
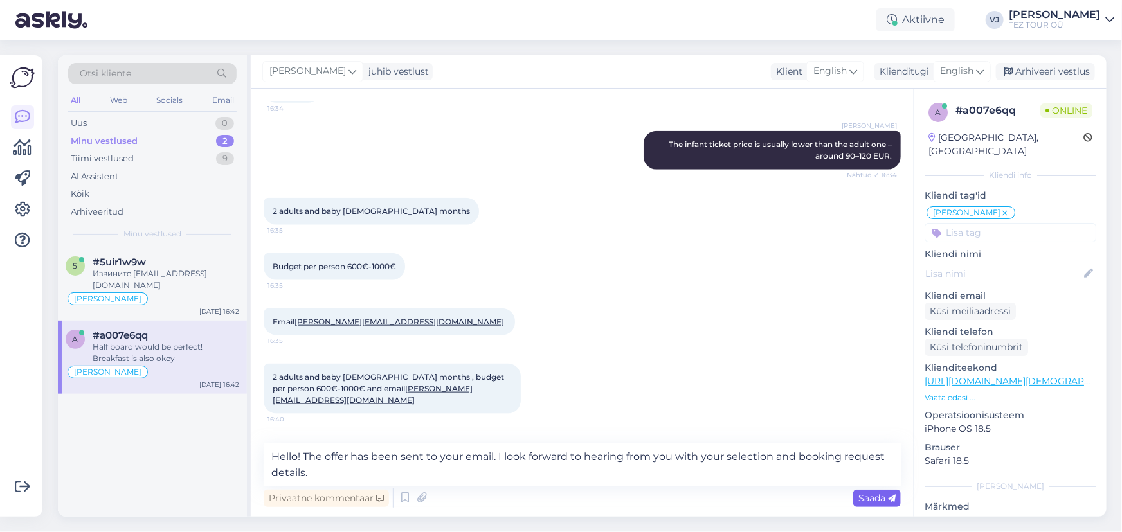
click at [874, 504] on div "Saada" at bounding box center [877, 498] width 48 height 17
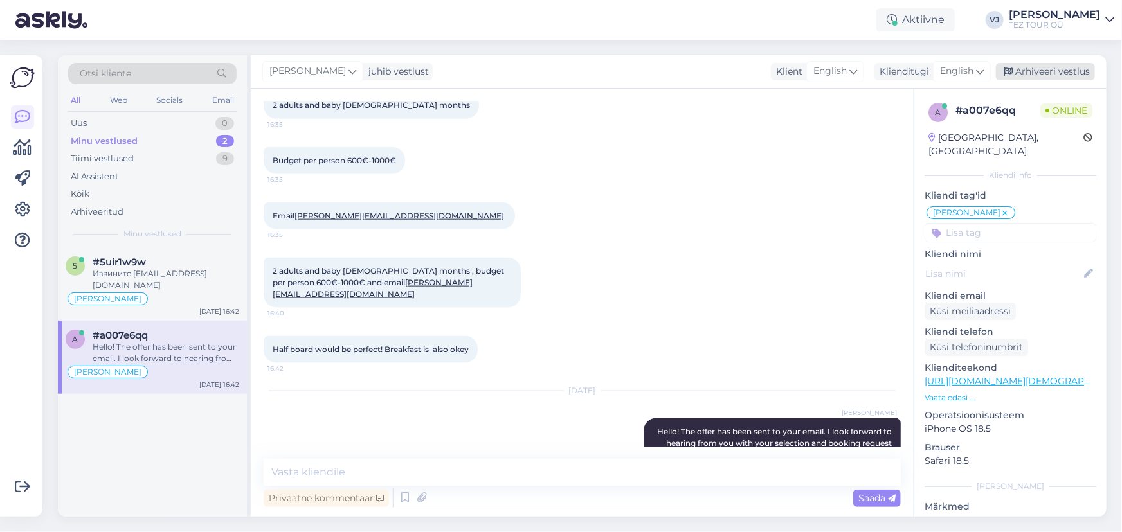
click at [1080, 67] on div "Arhiveeri vestlus" at bounding box center [1045, 71] width 99 height 17
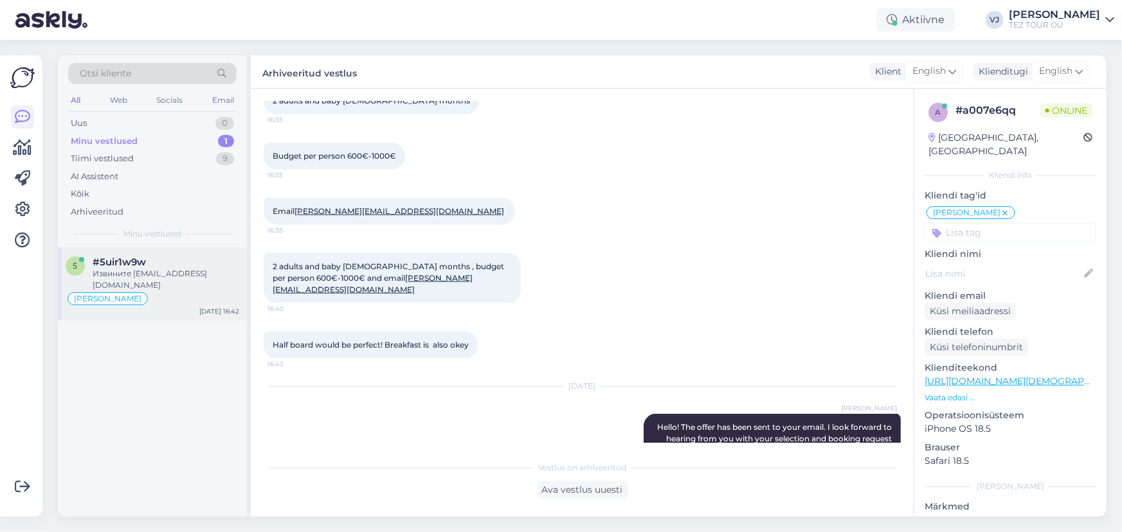
click at [173, 276] on div "Извините zaharovanrej747@gmail.com" at bounding box center [166, 279] width 147 height 23
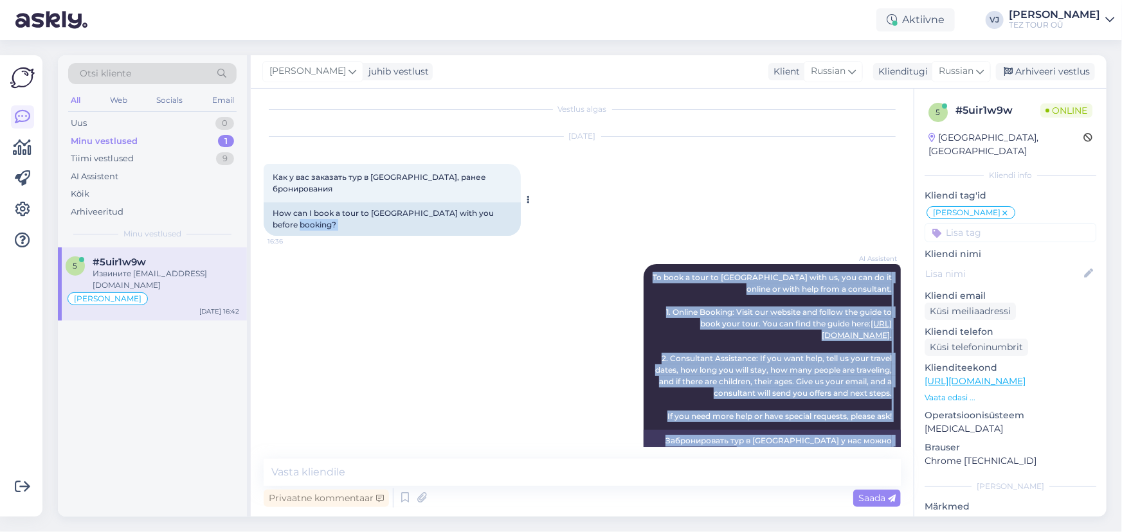
scroll to position [0, 0]
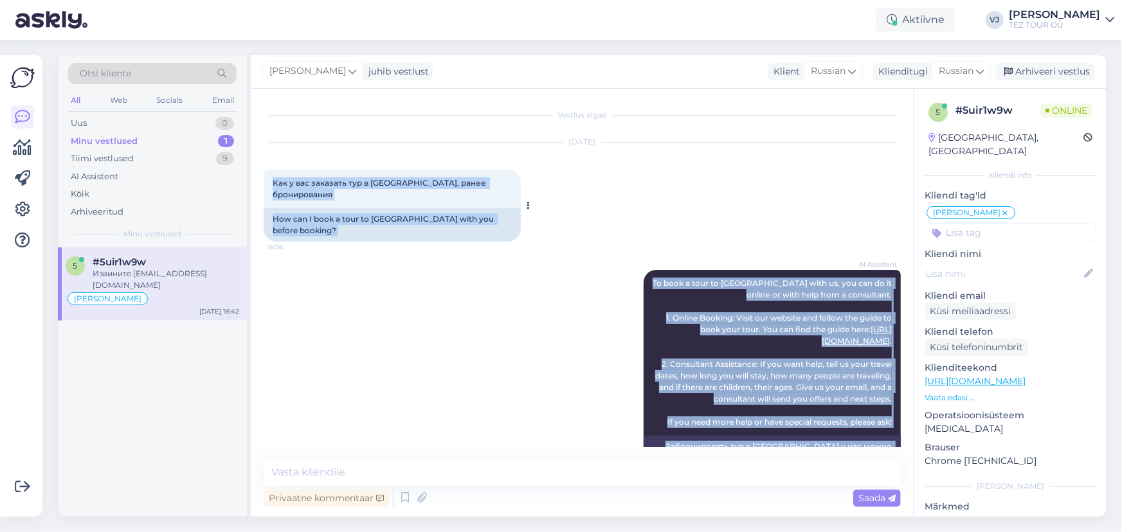
drag, startPoint x: 426, startPoint y: 420, endPoint x: 273, endPoint y: 171, distance: 293.0
click at [273, 171] on div "Vestlus algas Sep 30 2025 Как у вас заказать тур в Барселону, ранее бронировани…" at bounding box center [588, 275] width 649 height 346
copy div "Как у вас заказать тур в Барселону, ранее бронирования 16:36 How can I book a t…"
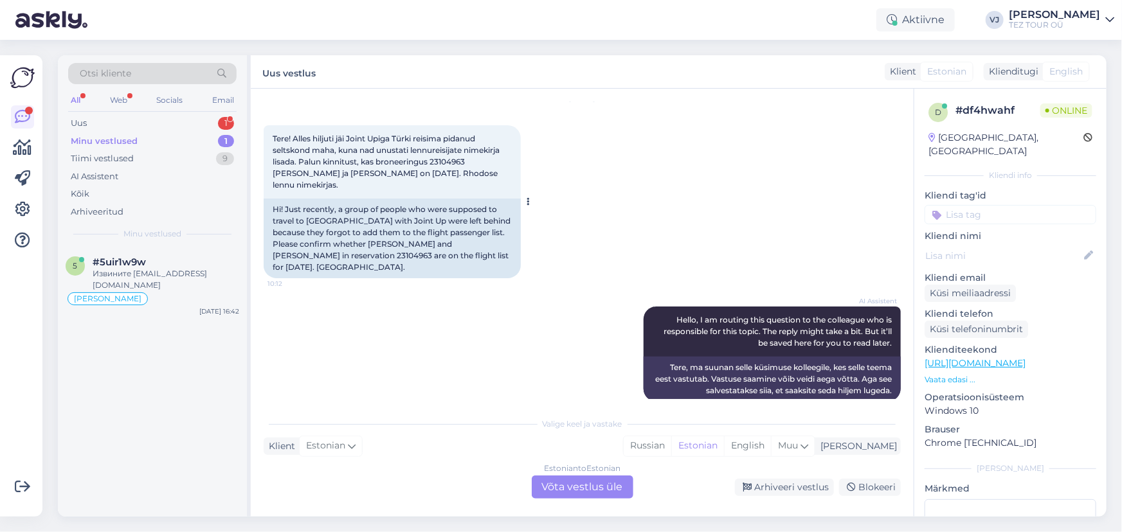
scroll to position [60, 0]
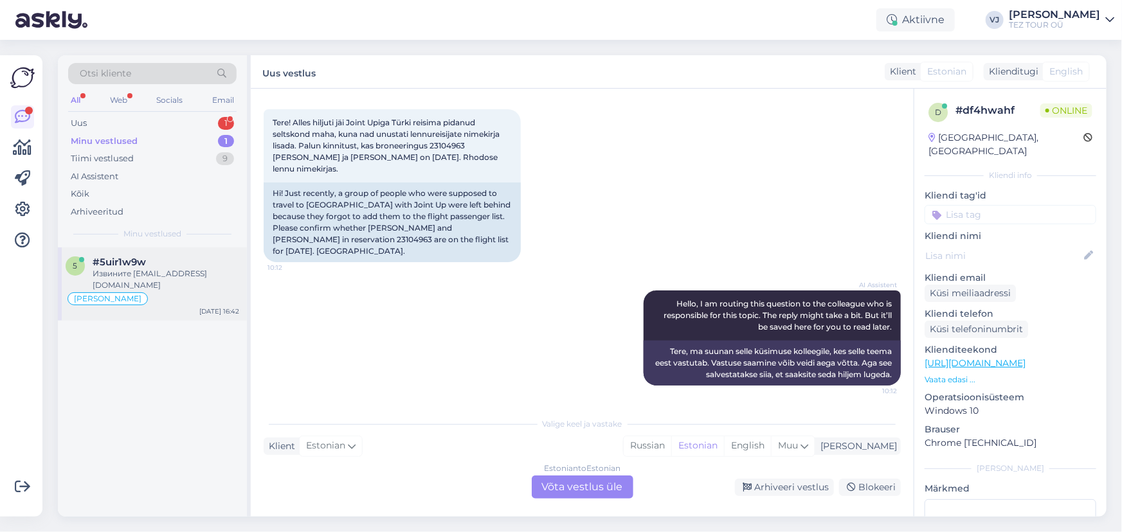
click at [154, 299] on div "Vladimir Suhtleb" at bounding box center [153, 298] width 174 height 15
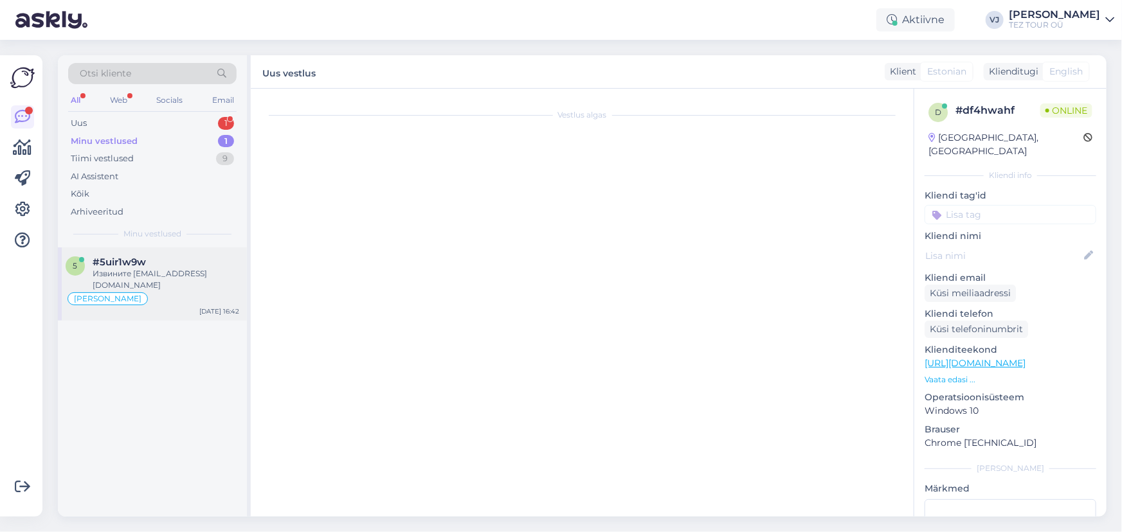
scroll to position [643, 0]
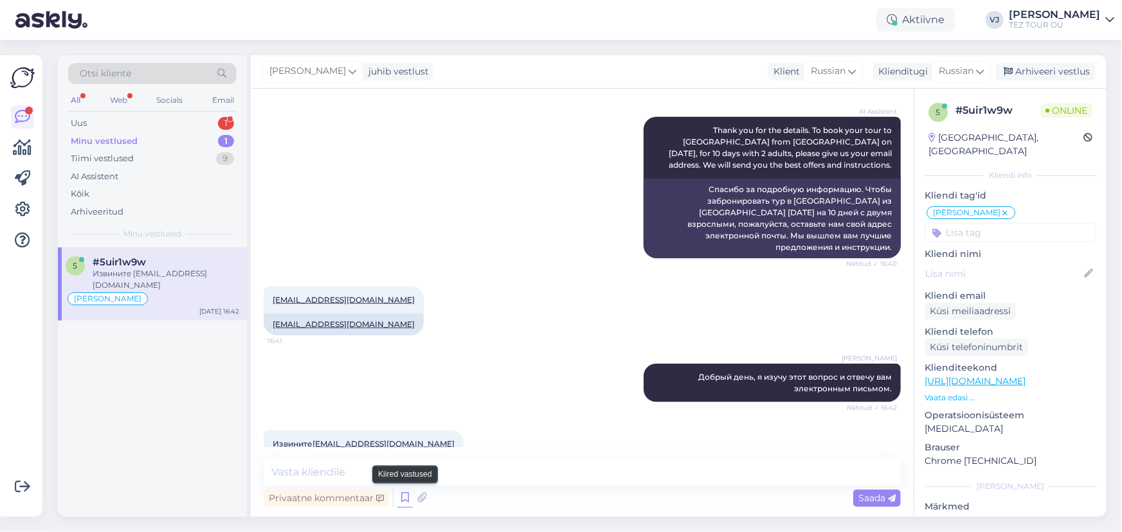
click at [404, 495] on icon at bounding box center [404, 498] width 15 height 19
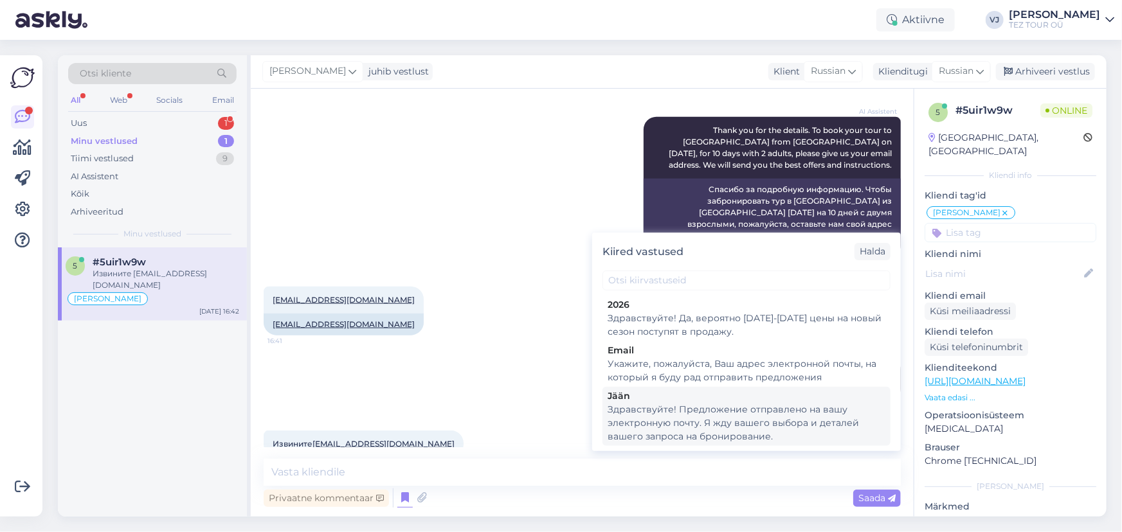
click at [773, 411] on div "Здравствуйте! Предложение отправлено на вашу электронную почту. Я жду вашего вы…" at bounding box center [747, 423] width 278 height 41
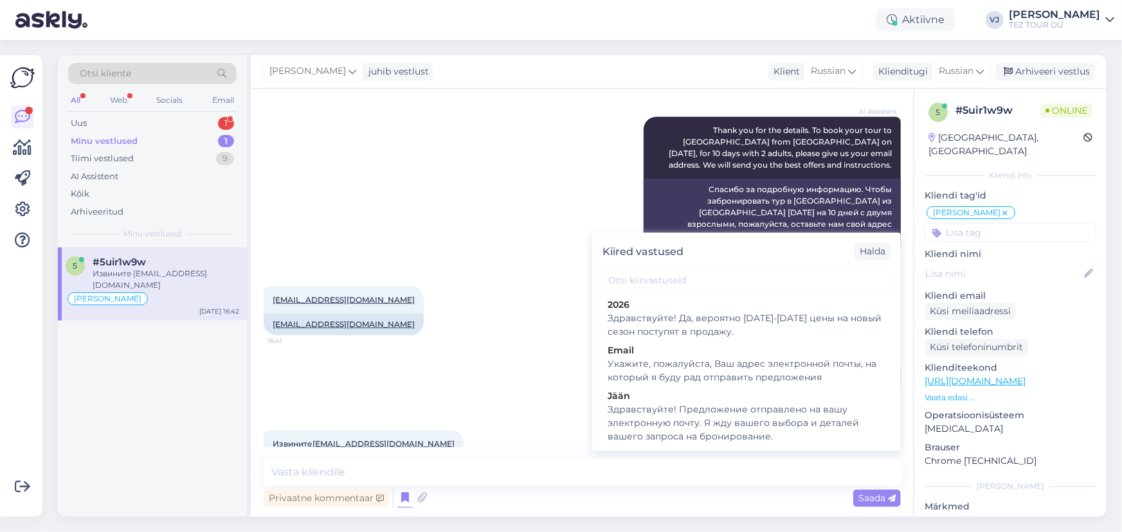
type textarea "Здравствуйте! Предложение отправлено на вашу электронную почту. Я жду вашего вы…"
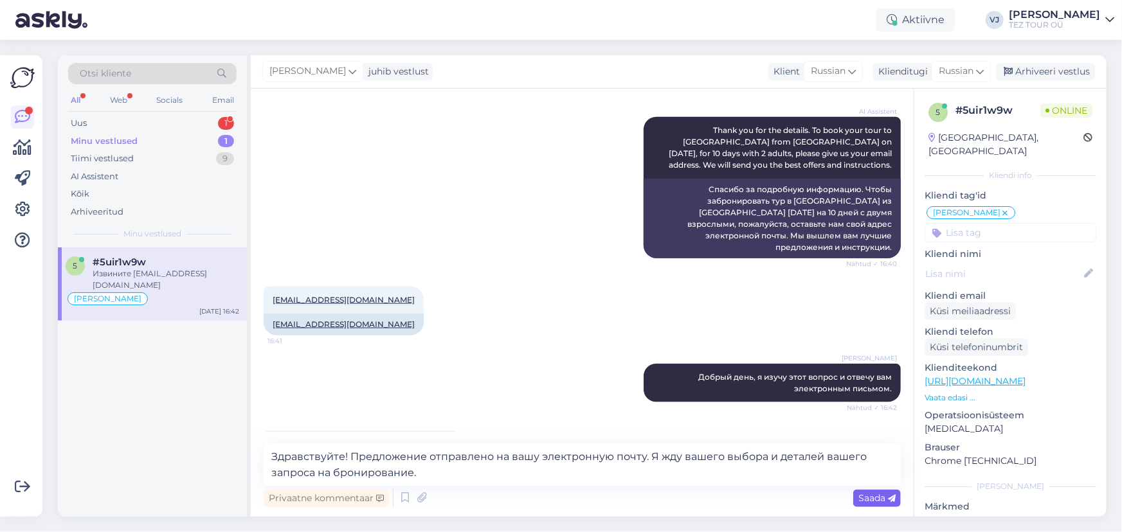
click at [877, 505] on div "Saada" at bounding box center [877, 498] width 48 height 17
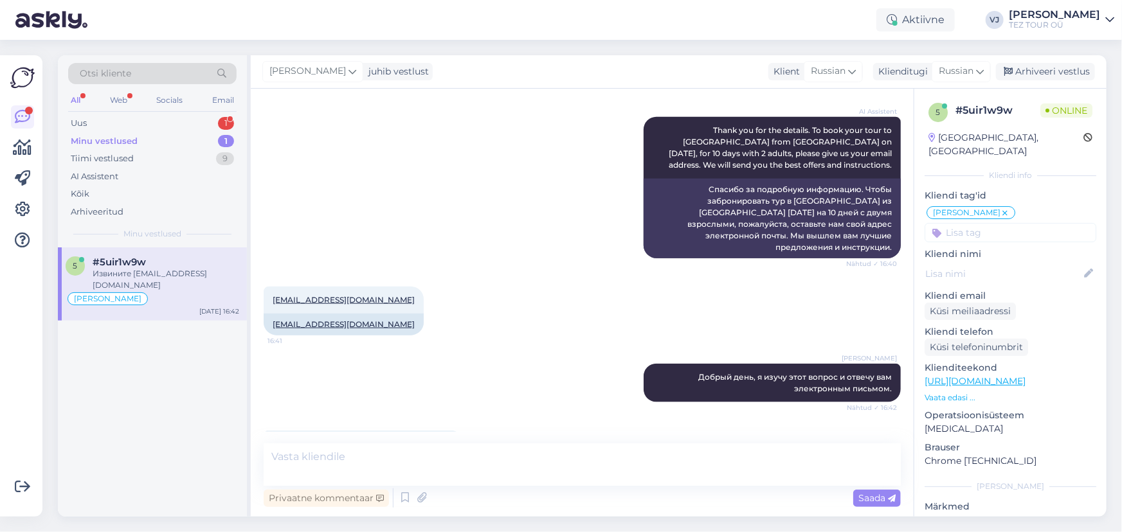
scroll to position [749, 0]
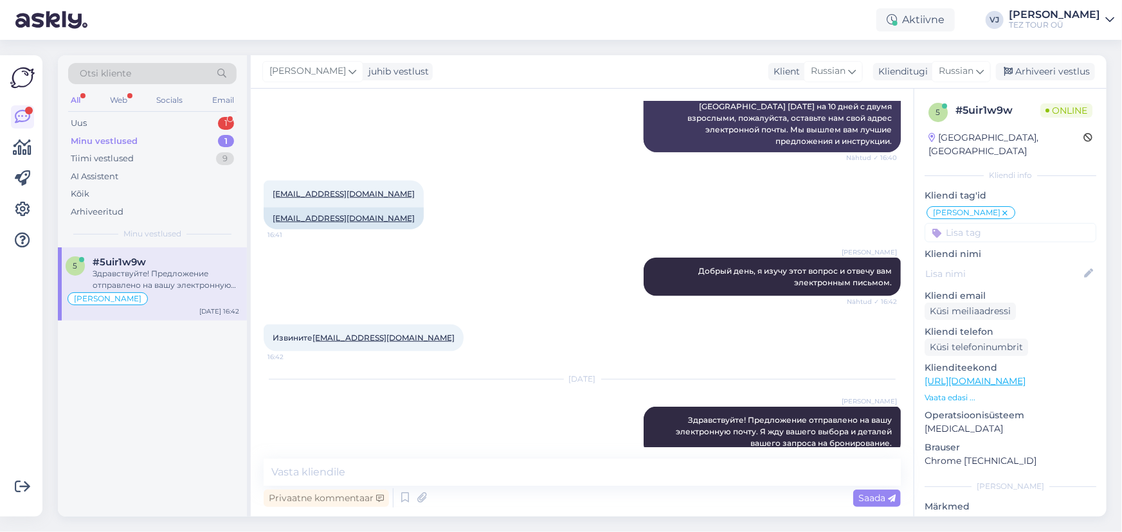
drag, startPoint x: 383, startPoint y: 319, endPoint x: 336, endPoint y: 316, distance: 47.0
click at [1061, 71] on div "Arhiveeri vestlus" at bounding box center [1045, 71] width 99 height 17
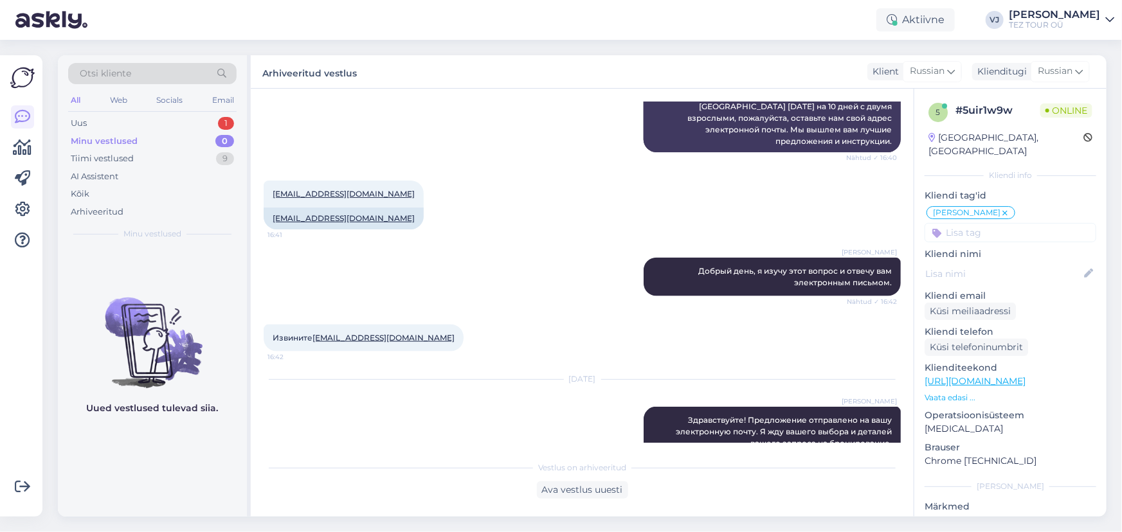
click at [405, 458] on div "Vestlus on arhiveeritud Ava vestlus uuesti" at bounding box center [582, 477] width 637 height 44
